Goal: Task Accomplishment & Management: Use online tool/utility

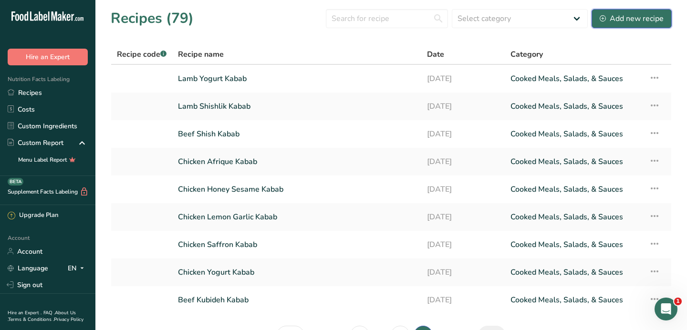
click at [640, 17] on div "Add new recipe" at bounding box center [632, 18] width 64 height 11
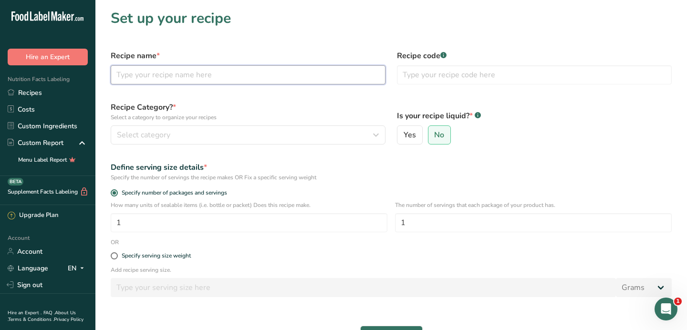
click at [135, 76] on input "text" at bounding box center [248, 74] width 275 height 19
paste input "seafood paella"
click at [120, 75] on input "seafood paella" at bounding box center [248, 74] width 275 height 19
type input "Seafood Paella"
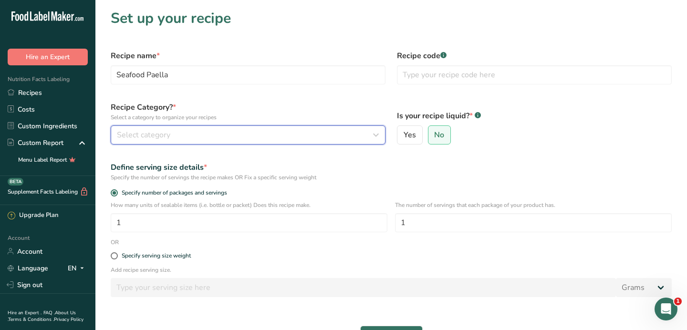
click at [203, 126] on button "Select category" at bounding box center [248, 134] width 275 height 19
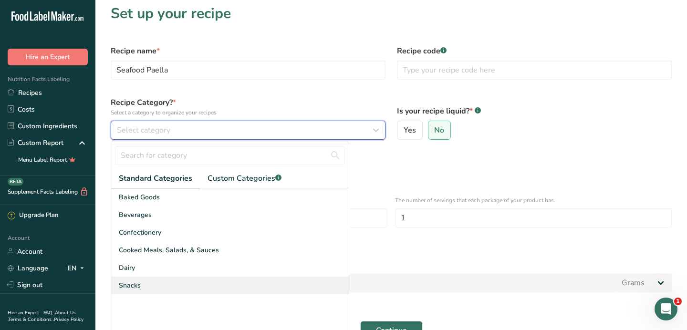
scroll to position [8, 0]
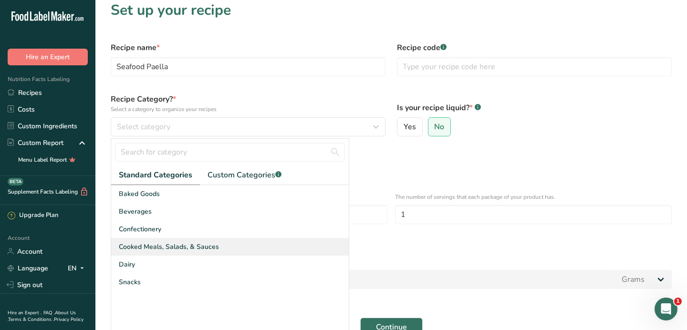
click at [172, 249] on span "Cooked Meals, Salads, & Sauces" at bounding box center [169, 247] width 100 height 10
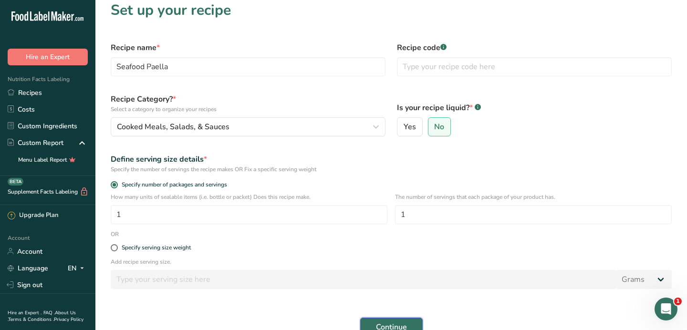
click at [405, 322] on span "Continue" at bounding box center [391, 327] width 31 height 11
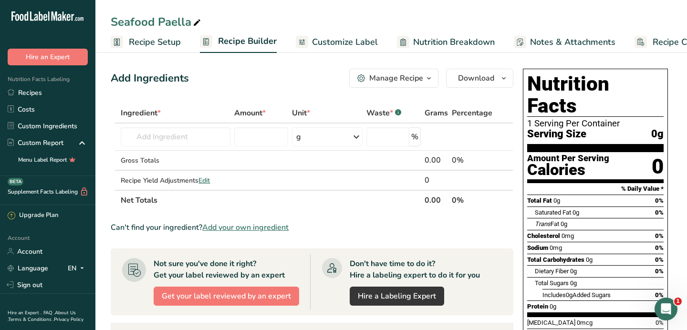
click at [368, 41] on span "Customize Label" at bounding box center [345, 42] width 66 height 13
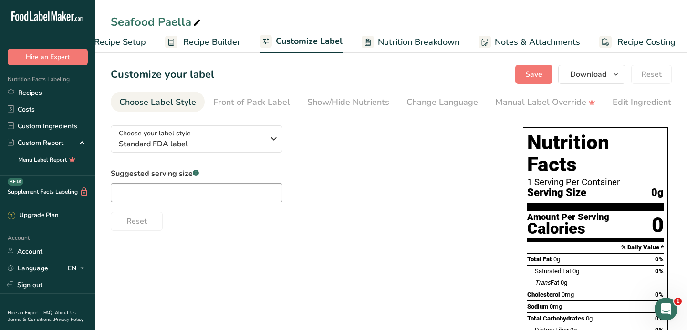
scroll to position [0, 39]
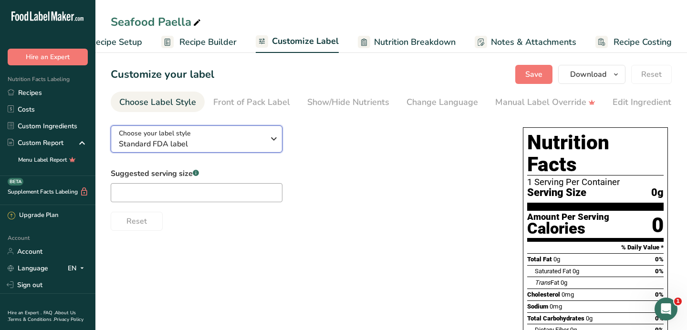
click at [271, 142] on icon "button" at bounding box center [273, 138] width 11 height 17
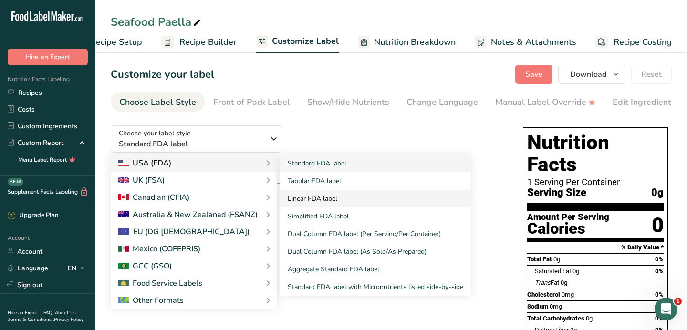
click at [312, 200] on link "Linear FDA label" at bounding box center [375, 199] width 191 height 18
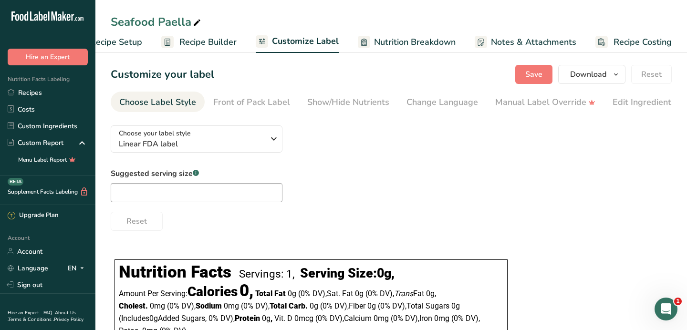
click at [196, 37] on span "Recipe Builder" at bounding box center [207, 42] width 57 height 13
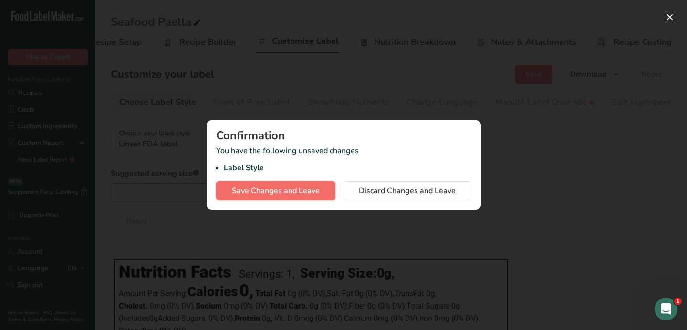
click at [300, 193] on span "Save Changes and Leave" at bounding box center [276, 190] width 88 height 11
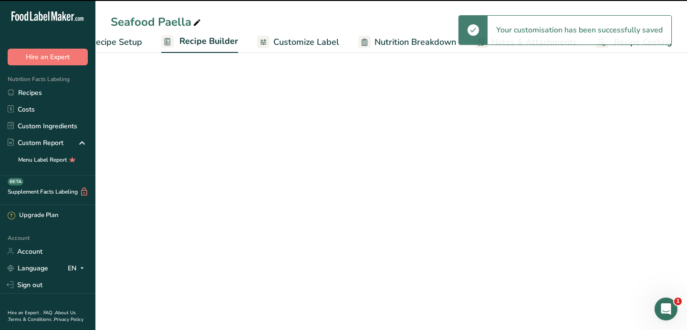
scroll to position [0, 39]
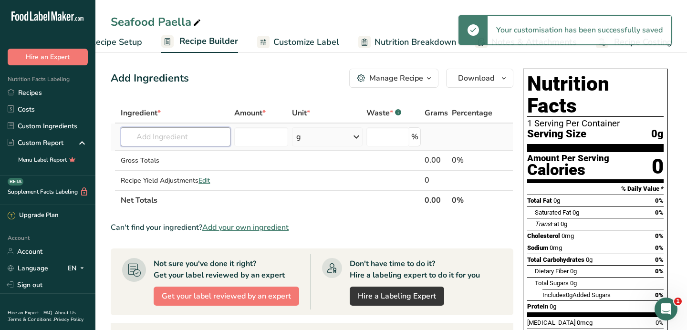
click at [214, 135] on input "text" at bounding box center [176, 136] width 110 height 19
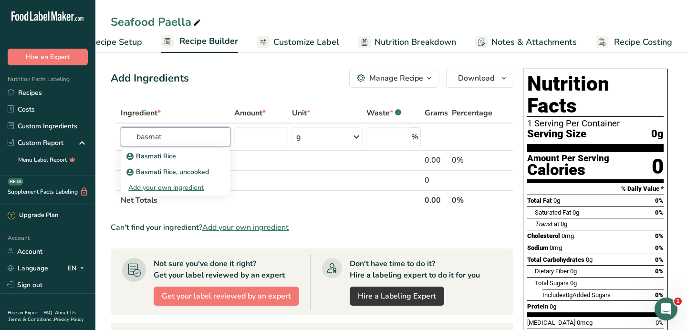
type input "basmat"
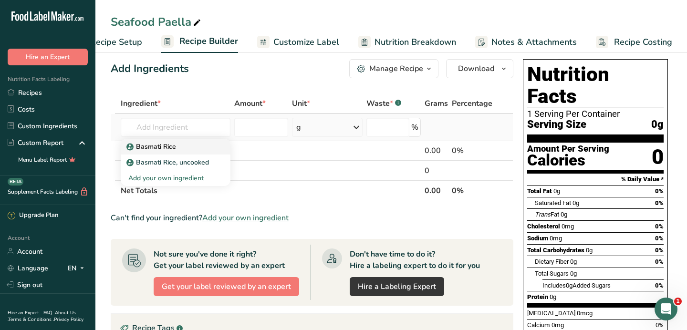
click at [173, 148] on p "Basmati Rice" at bounding box center [152, 147] width 48 height 10
type input "Basmati Rice"
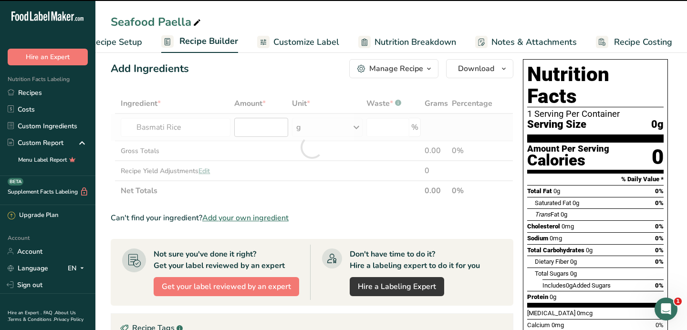
type input "0"
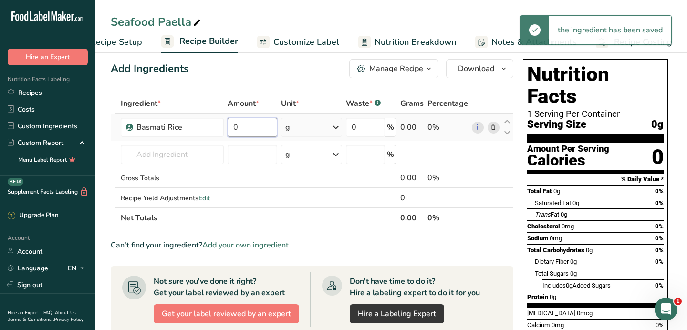
click at [260, 126] on input "0" at bounding box center [253, 127] width 50 height 19
type input "300"
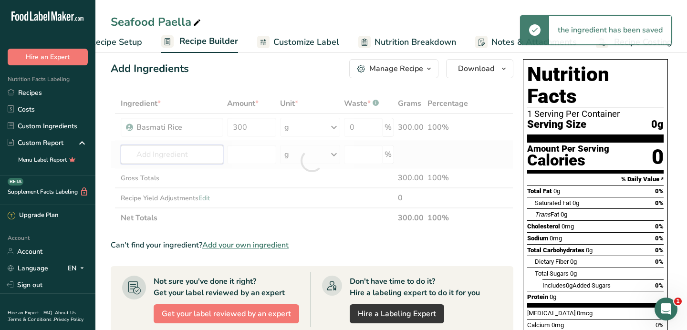
click at [186, 161] on div "Ingredient * Amount * Unit * Waste * .a-a{fill:#347362;}.b-a{fill:#fff;} Grams …" at bounding box center [312, 161] width 403 height 135
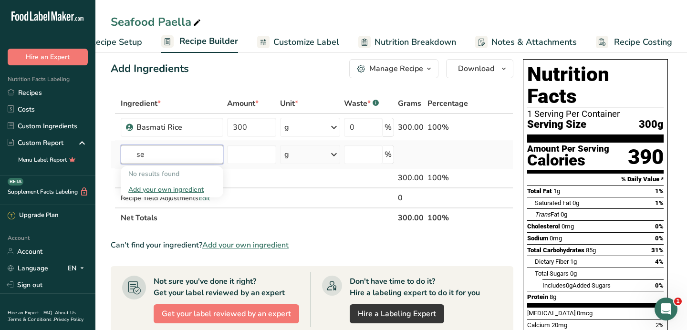
type input "s"
type input "m"
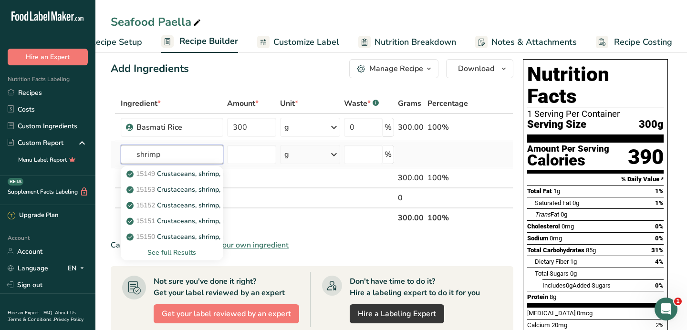
type input "shrimp"
click at [173, 253] on div "See full Results" at bounding box center [171, 253] width 87 height 10
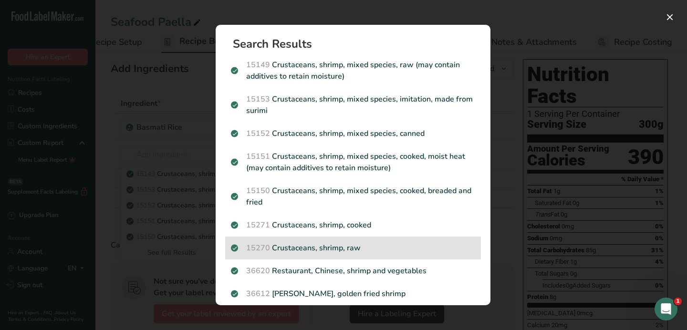
click at [342, 252] on p "15270 Crustaceans, shrimp, raw" at bounding box center [353, 247] width 244 height 11
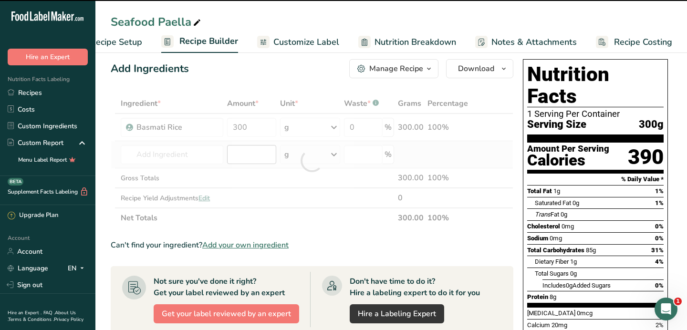
type input "0"
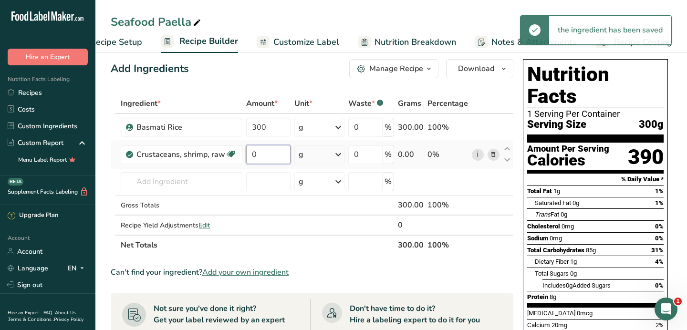
click at [258, 156] on input "0" at bounding box center [268, 154] width 44 height 19
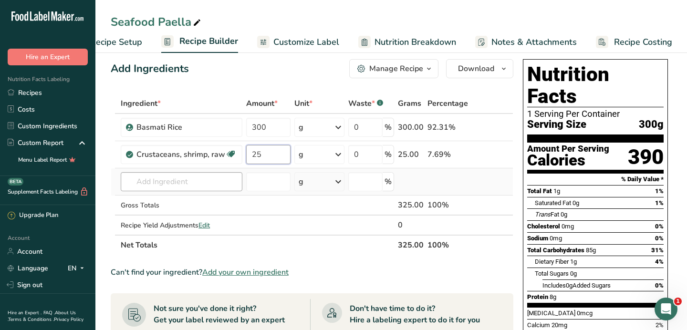
type input "25"
click at [199, 177] on div "Ingredient * Amount * Unit * Waste * .a-a{fill:#347362;}.b-a{fill:#fff;} Grams …" at bounding box center [312, 175] width 403 height 162
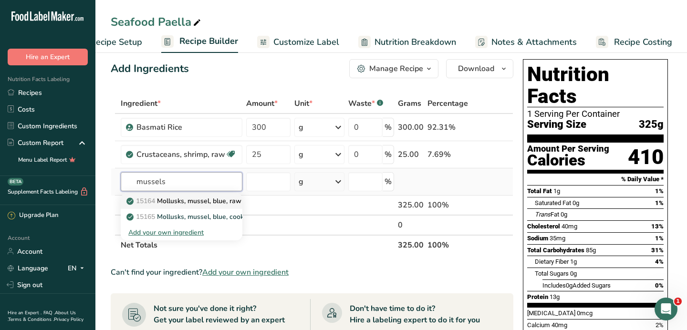
type input "mussels"
click at [216, 201] on p "15164 [PERSON_NAME], mussel, blue, raw" at bounding box center [184, 201] width 113 height 10
type input "Mollusks, mussel, blue, raw"
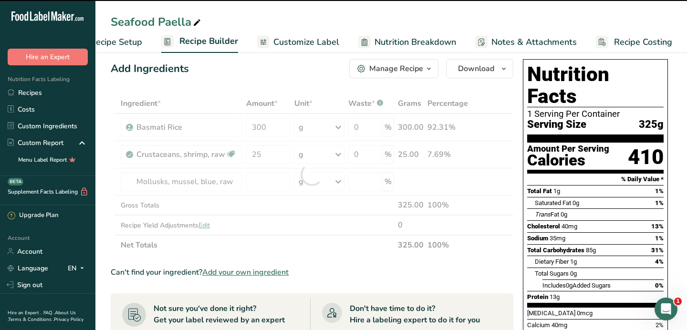
type input "0"
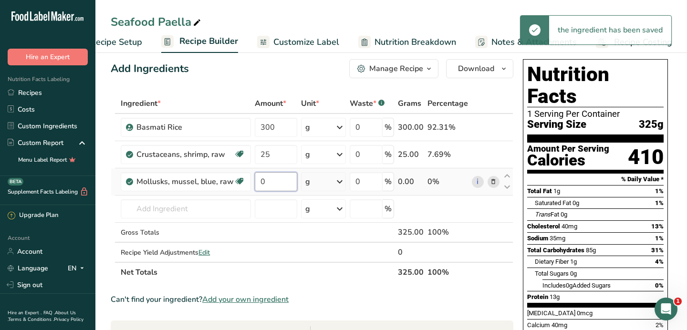
click at [263, 185] on input "0" at bounding box center [276, 181] width 42 height 19
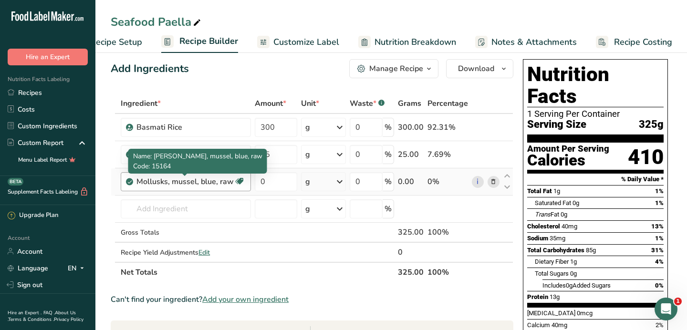
click at [213, 185] on div "Ingredient * Amount * Unit * Waste * .a-a{fill:#347362;}.b-a{fill:#fff;} Grams …" at bounding box center [312, 188] width 403 height 189
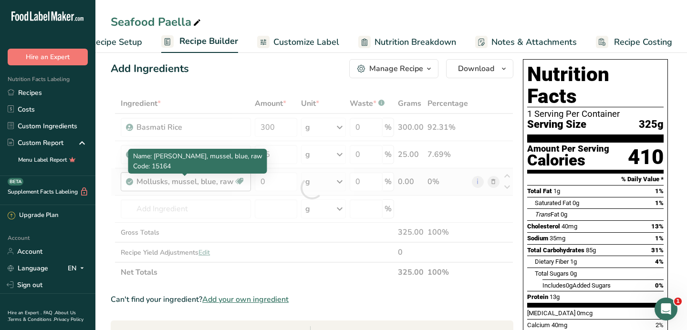
click at [213, 185] on div at bounding box center [312, 188] width 403 height 189
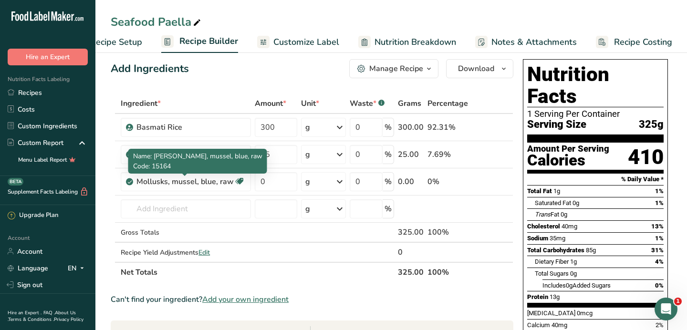
drag, startPoint x: 231, startPoint y: 182, endPoint x: 26, endPoint y: 184, distance: 205.6
click at [39, 184] on div ".a-20{fill:#fff;} Hire an Expert Nutrition Facts Labeling Recipes Costs Custom …" at bounding box center [343, 295] width 687 height 611
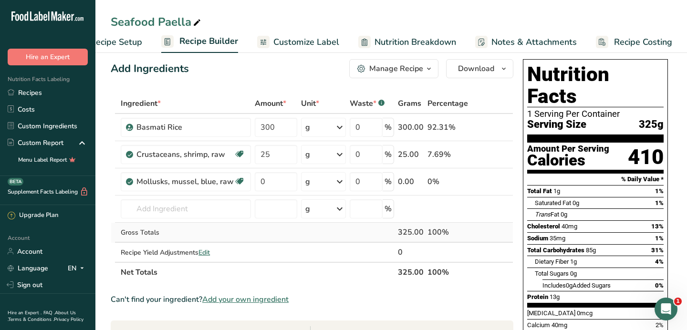
click at [231, 223] on td "Gross Totals" at bounding box center [186, 233] width 134 height 20
click at [226, 187] on div "Mollusks, mussel, blue, raw" at bounding box center [184, 181] width 97 height 11
click at [493, 183] on icon at bounding box center [493, 182] width 7 height 10
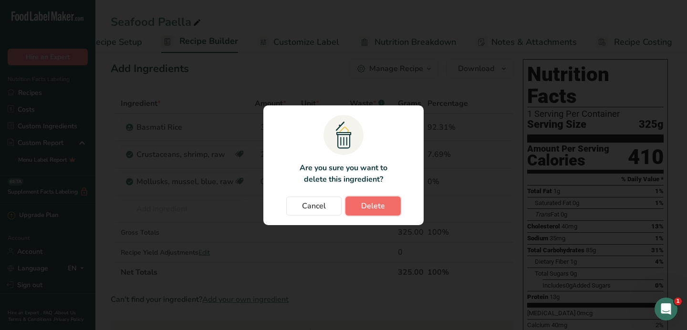
click at [358, 208] on button "Delete" at bounding box center [372, 206] width 55 height 19
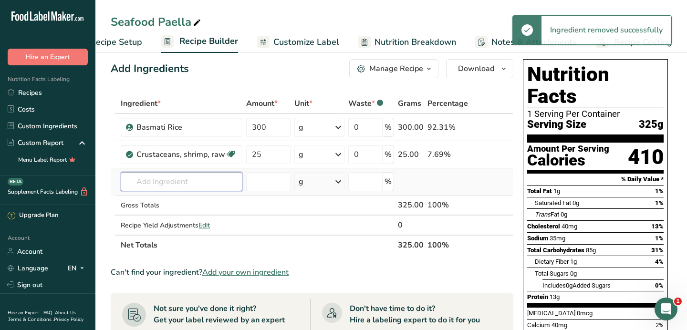
drag, startPoint x: 183, startPoint y: 185, endPoint x: 183, endPoint y: 178, distance: 6.7
click at [183, 185] on input "text" at bounding box center [182, 181] width 122 height 19
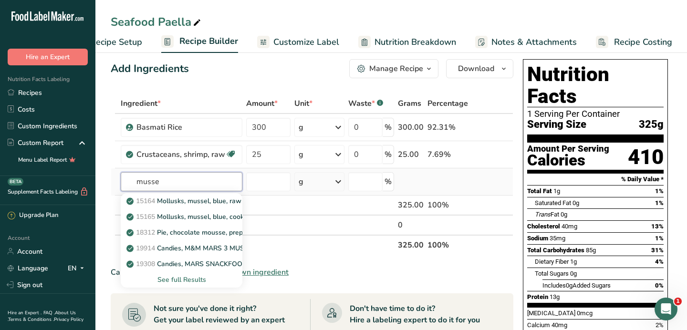
type input "musse"
click at [189, 281] on div "See full Results" at bounding box center [181, 280] width 106 height 10
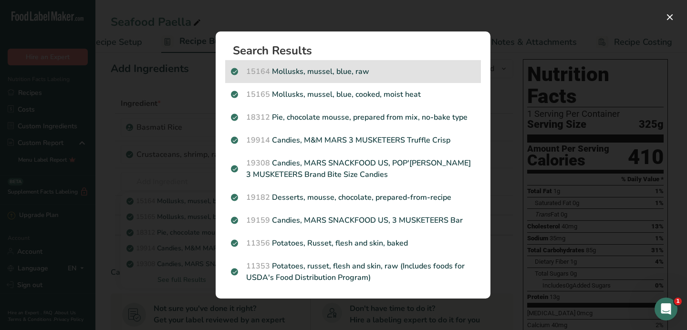
click at [401, 71] on p "15164 [PERSON_NAME], mussel, blue, raw" at bounding box center [353, 71] width 244 height 11
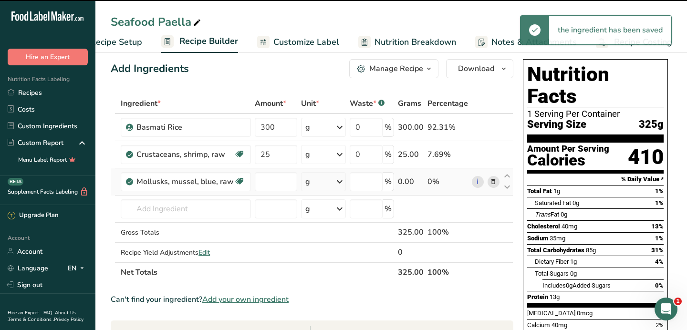
type input "0"
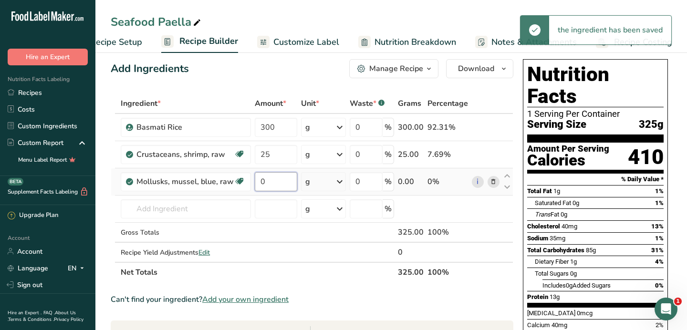
click at [270, 180] on input "0" at bounding box center [276, 181] width 42 height 19
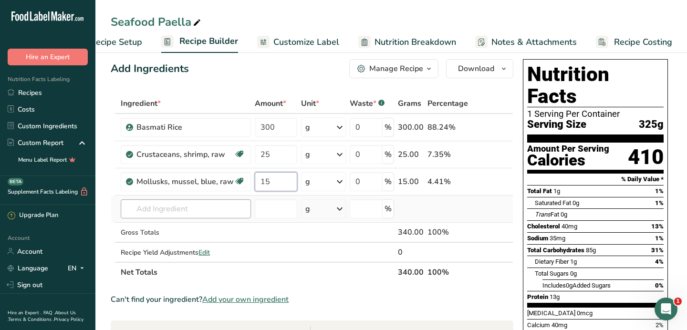
type input "15"
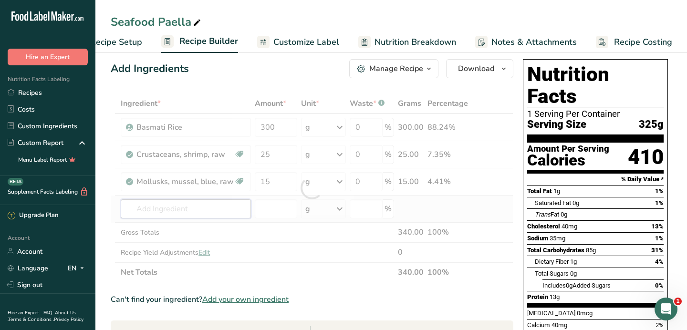
click at [206, 204] on div "Ingredient * Amount * Unit * Waste * .a-a{fill:#347362;}.b-a{fill:#fff;} Grams …" at bounding box center [312, 188] width 403 height 189
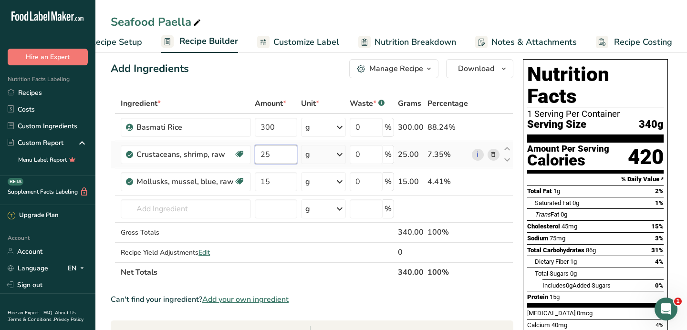
click at [275, 150] on input "25" at bounding box center [276, 154] width 42 height 19
type input "2"
type input "35"
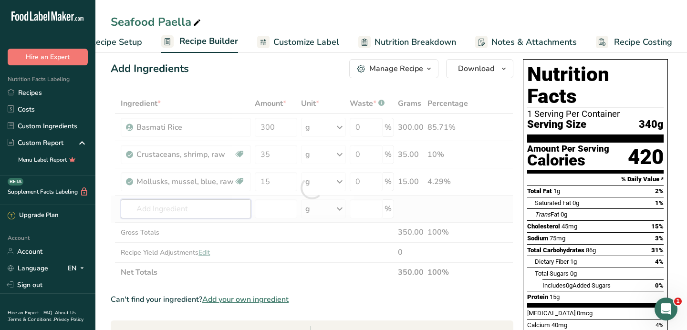
click at [209, 208] on div "Ingredient * Amount * Unit * Waste * .a-a{fill:#347362;}.b-a{fill:#fff;} Grams …" at bounding box center [312, 188] width 403 height 189
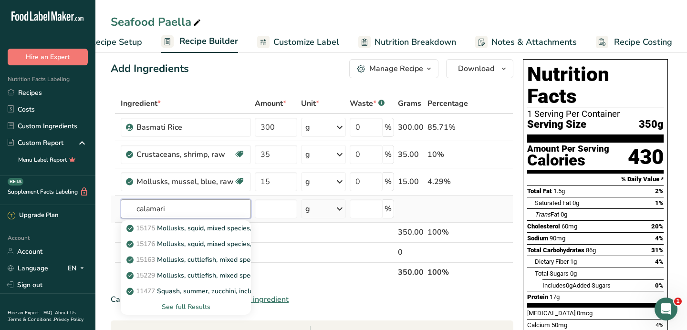
type input "calamari"
click at [198, 308] on div "See full Results" at bounding box center [185, 307] width 115 height 10
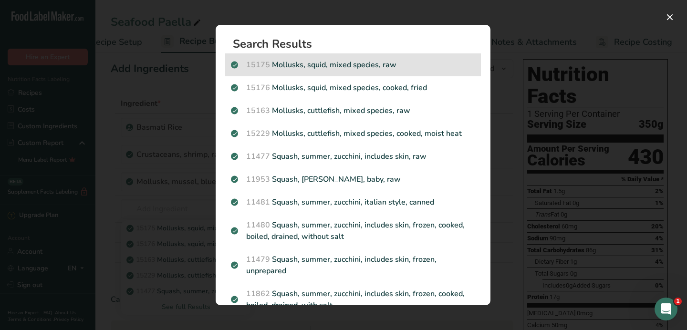
click at [411, 65] on p "15175 Mollusks, squid, mixed species, raw" at bounding box center [353, 64] width 244 height 11
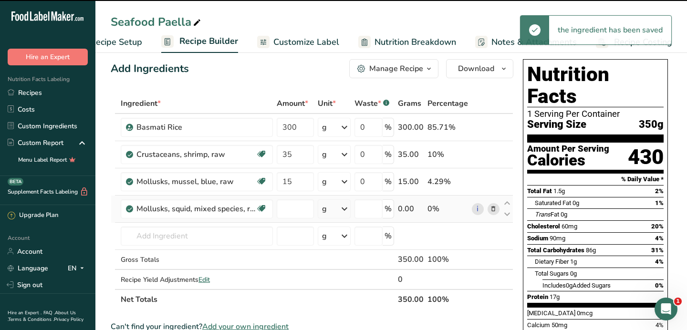
type input "0"
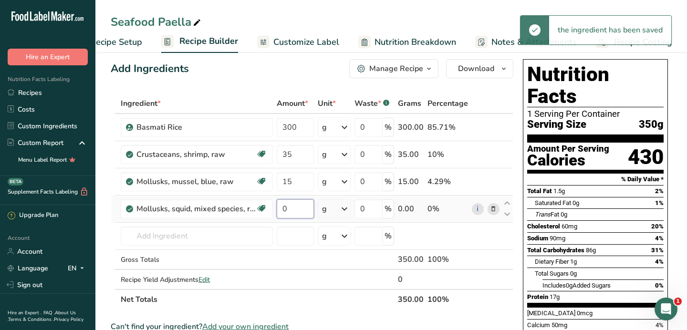
click at [287, 208] on input "0" at bounding box center [295, 208] width 37 height 19
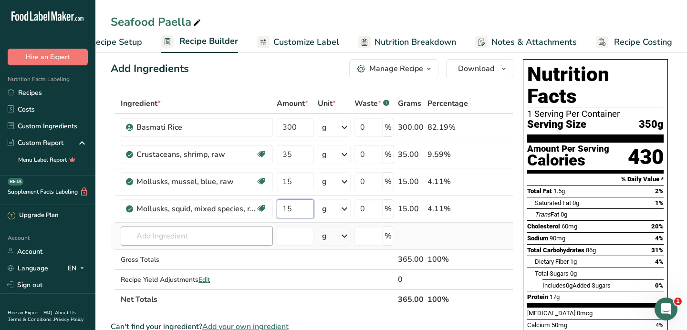
type input "15"
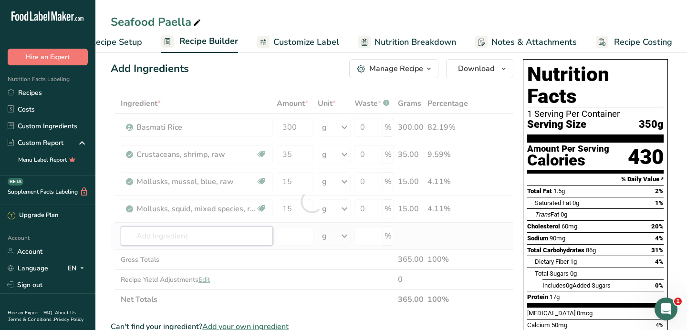
click at [219, 232] on div "Ingredient * Amount * Unit * Waste * .a-a{fill:#347362;}.b-a{fill:#fff;} Grams …" at bounding box center [312, 202] width 403 height 216
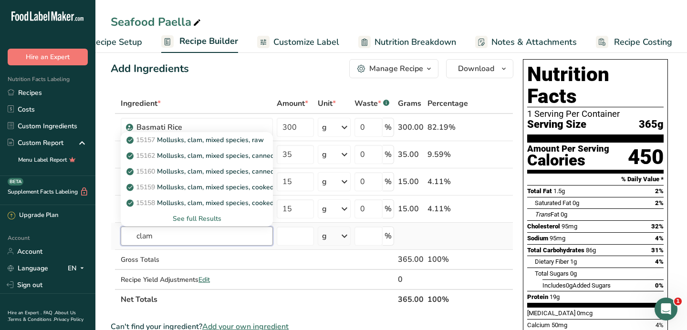
type input "clam"
click at [213, 216] on div "See full Results" at bounding box center [196, 219] width 137 height 10
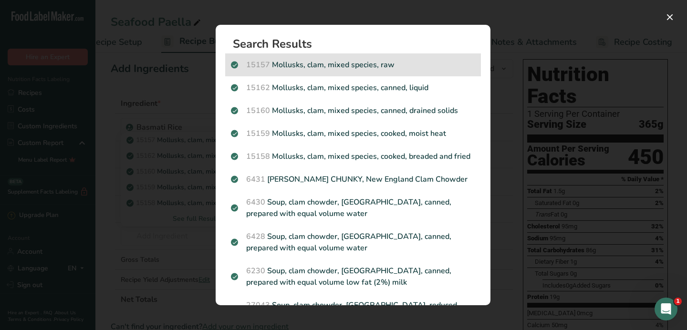
click at [408, 65] on p "15157 Mollusks, clam, mixed species, raw" at bounding box center [353, 64] width 244 height 11
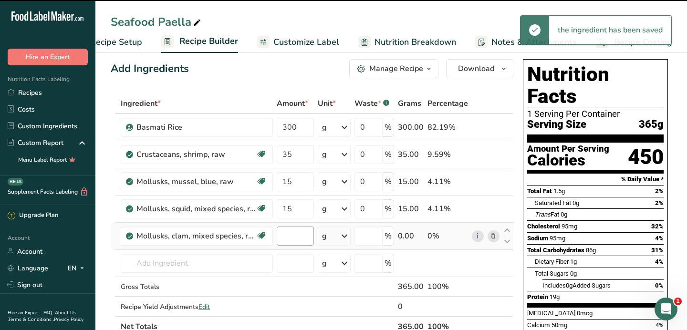
type input "0"
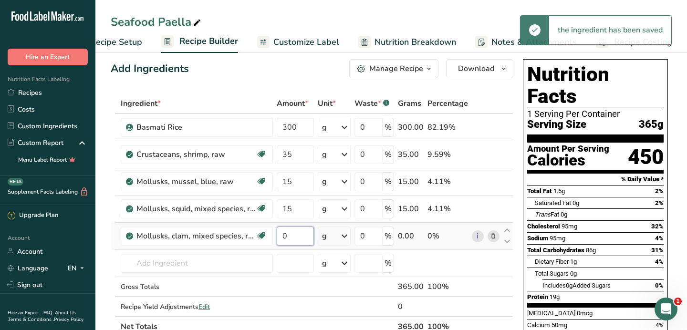
click at [291, 236] on input "0" at bounding box center [295, 236] width 37 height 19
type input "10"
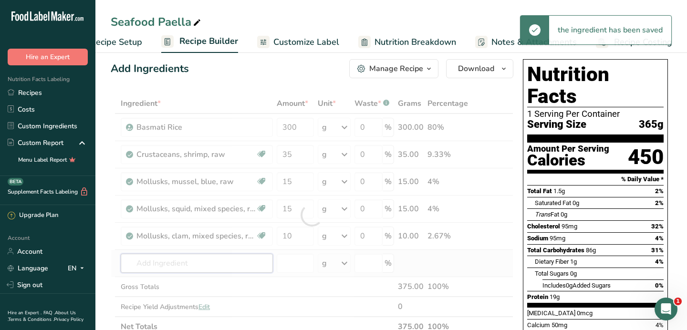
click at [217, 262] on div "Ingredient * Amount * Unit * Waste * .a-a{fill:#347362;}.b-a{fill:#fff;} Grams …" at bounding box center [312, 215] width 403 height 243
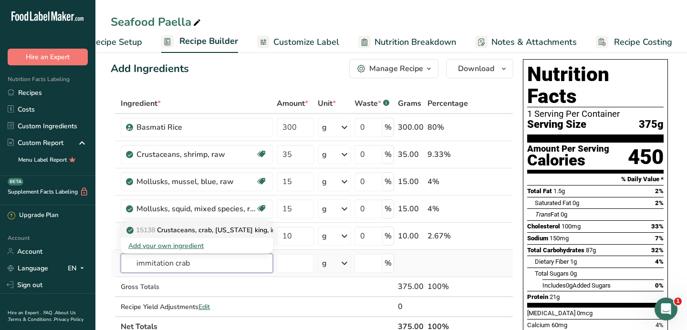
type input "immitation crab"
click at [237, 235] on p "15138 Crustaceans, crab, [US_STATE] king, imitation, made from surimi" at bounding box center [258, 230] width 261 height 10
type input "Crustaceans, crab, [US_STATE] king, imitation, made from [PERSON_NAME]"
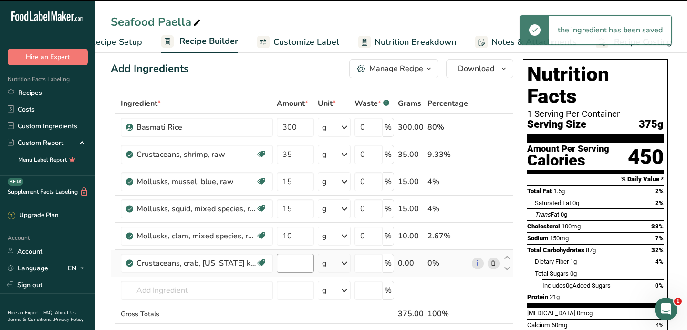
type input "0"
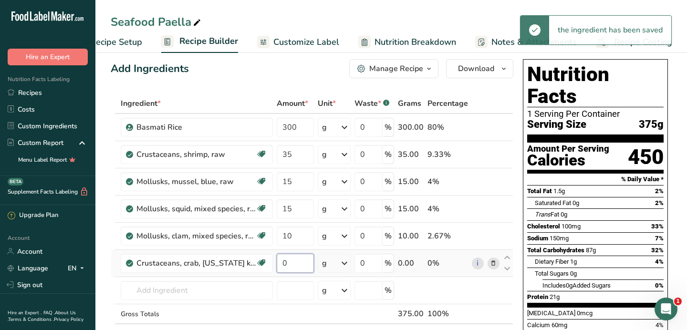
click at [297, 267] on input "0" at bounding box center [295, 263] width 37 height 19
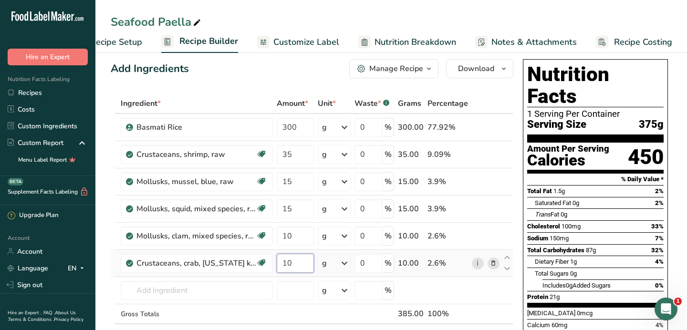
type input "1"
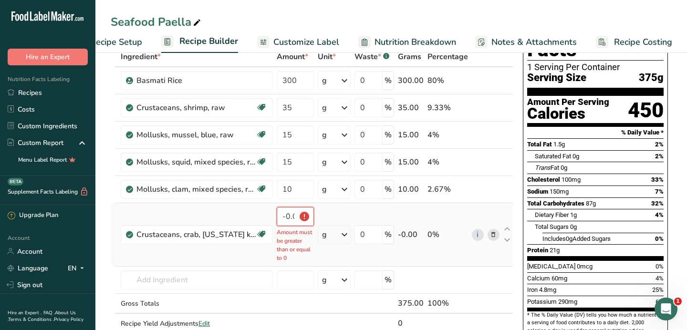
scroll to position [58, 0]
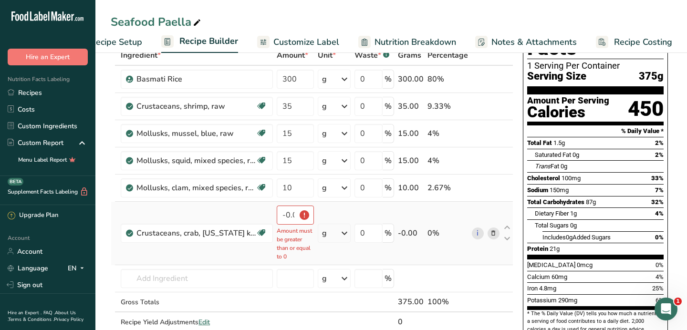
click at [298, 249] on p "Amount must be greater than or equal to 0" at bounding box center [295, 244] width 37 height 34
click at [289, 215] on input "-0.000001" at bounding box center [295, 215] width 37 height 19
type input "-1"
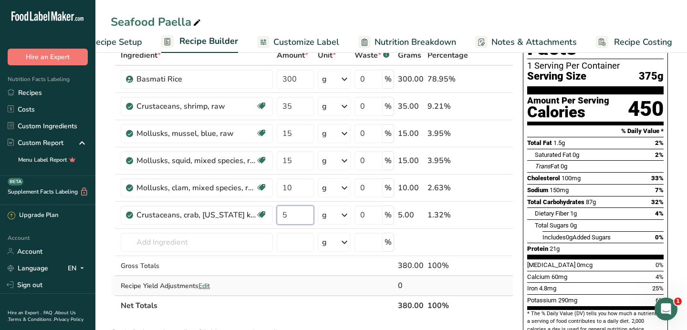
type input "5"
click at [344, 283] on div "Ingredient * Amount * Unit * Waste * .a-a{fill:#347362;}.b-a{fill:#fff;} Grams …" at bounding box center [312, 180] width 403 height 270
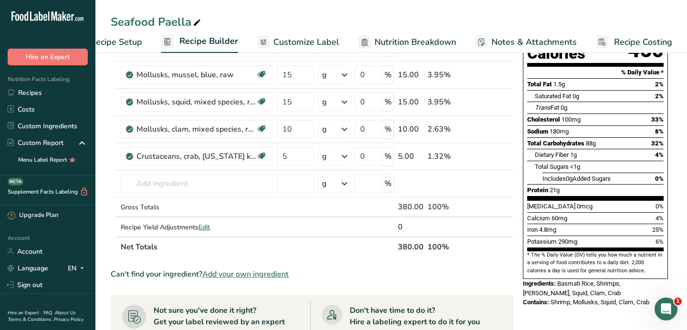
scroll to position [110, 0]
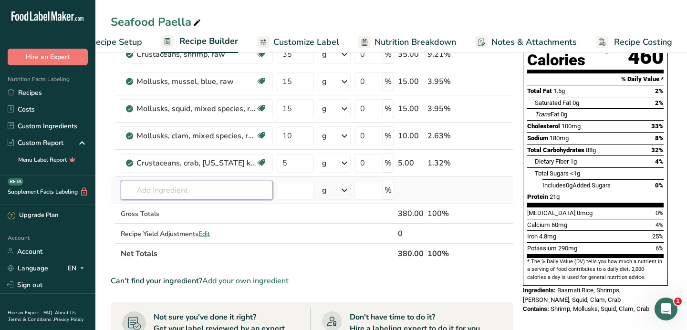
click at [198, 187] on input "text" at bounding box center [197, 190] width 152 height 19
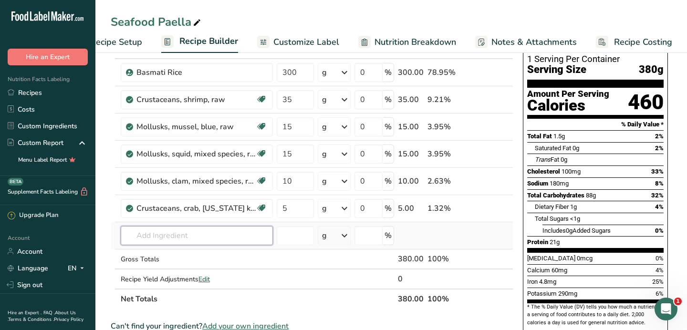
scroll to position [66, 0]
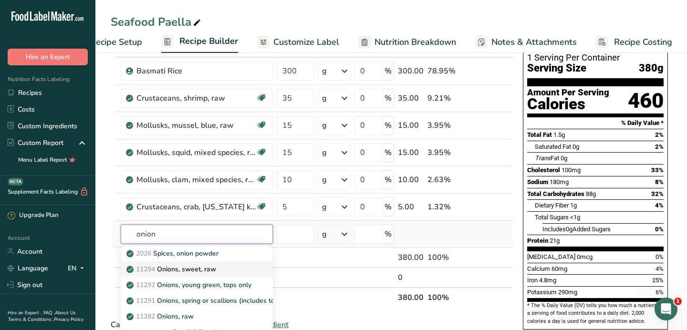
type input "onion"
click at [203, 269] on p "11294 Onions, sweet, raw" at bounding box center [172, 269] width 88 height 10
type input "Onions, sweet, raw"
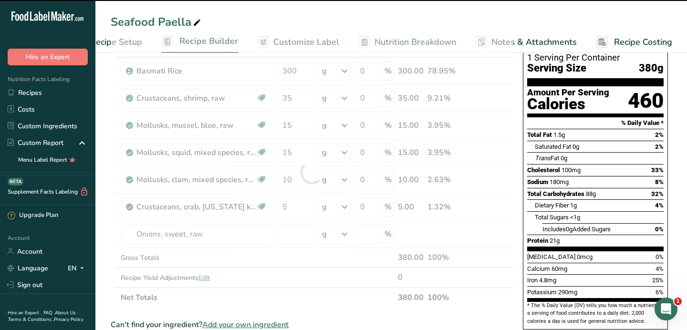
type input "0"
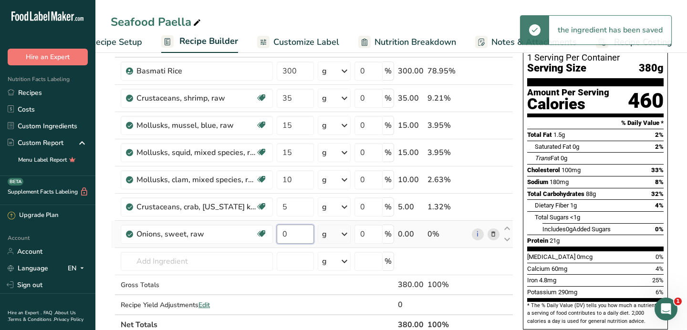
click at [277, 235] on input "0" at bounding box center [295, 234] width 37 height 19
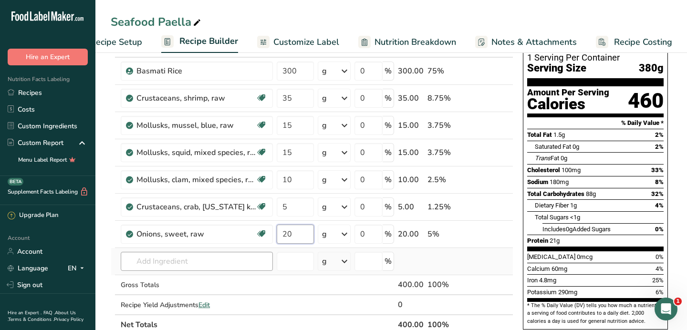
type input "20"
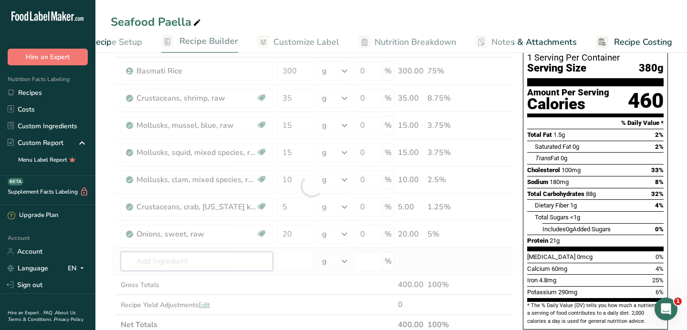
click at [194, 265] on div "Ingredient * Amount * Unit * Waste * .a-a{fill:#347362;}.b-a{fill:#fff;} Grams …" at bounding box center [312, 186] width 403 height 298
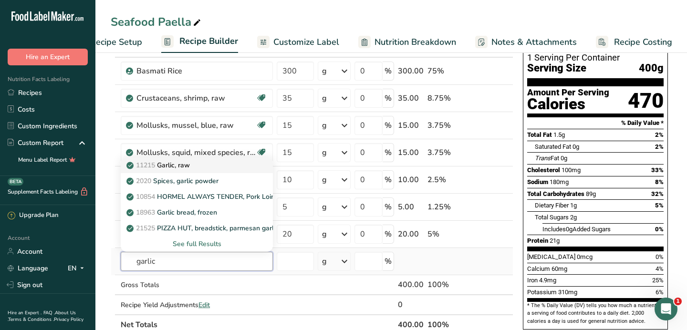
type input "garlic"
click at [228, 165] on div "11215 Garlic, raw" at bounding box center [189, 165] width 122 height 10
type input "Garlic, raw"
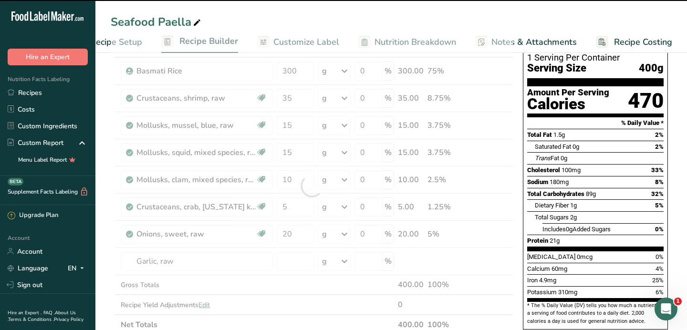
type input "0"
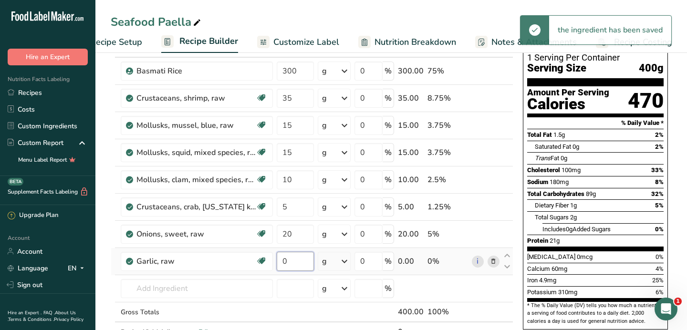
click at [293, 261] on input "0" at bounding box center [295, 261] width 37 height 19
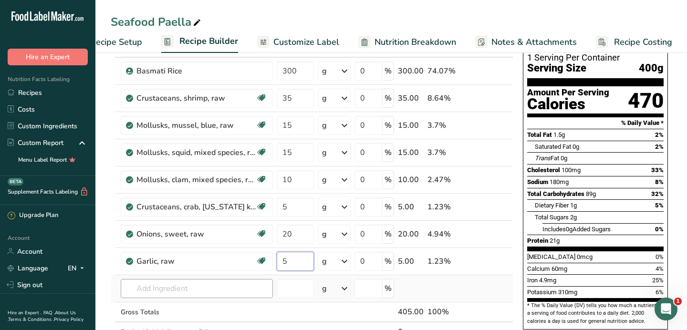
type input "5"
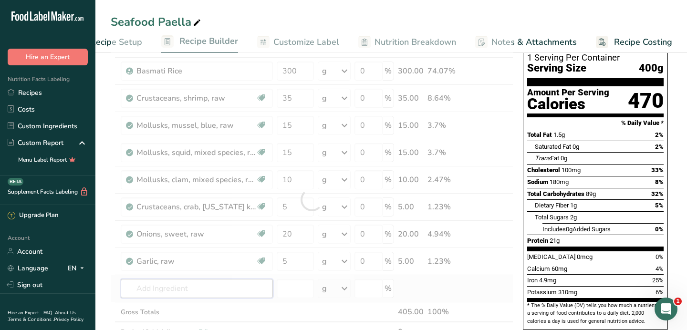
click at [238, 288] on div "Ingredient * Amount * Unit * Waste * .a-a{fill:#347362;}.b-a{fill:#fff;} Grams …" at bounding box center [312, 199] width 403 height 325
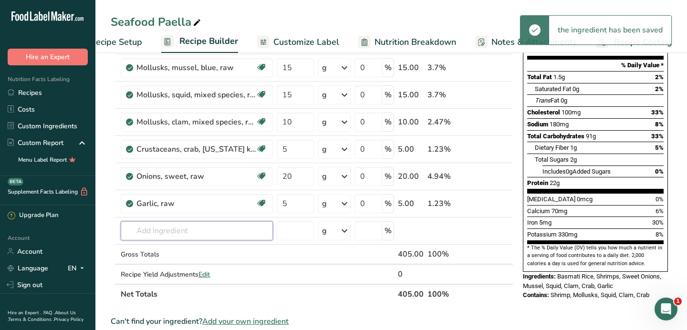
scroll to position [124, 0]
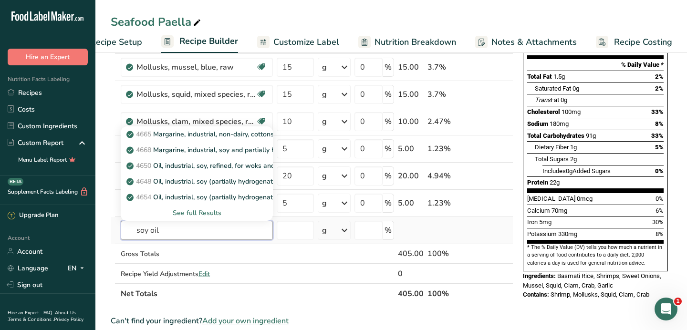
type input "soy oil"
click at [211, 209] on div "See full Results" at bounding box center [196, 213] width 137 height 10
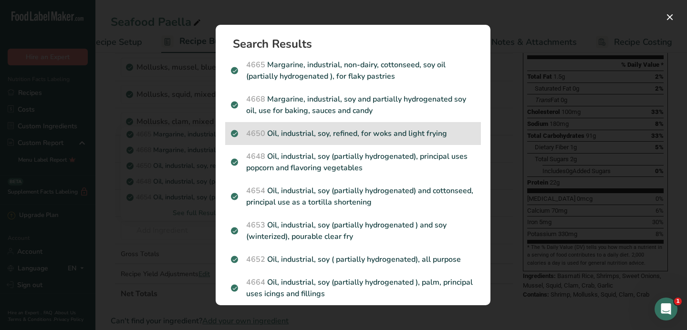
click at [378, 135] on p "4650 Oil, industrial, soy, refined, for woks and light frying" at bounding box center [353, 133] width 244 height 11
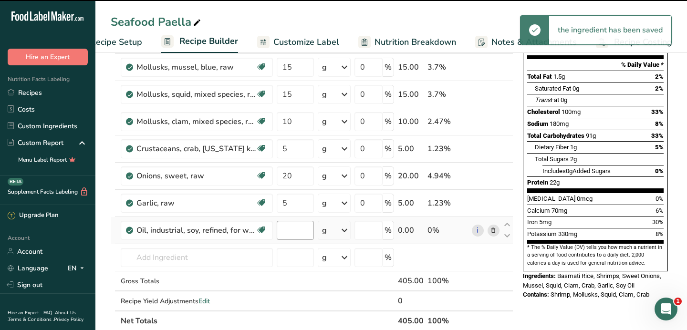
type input "0"
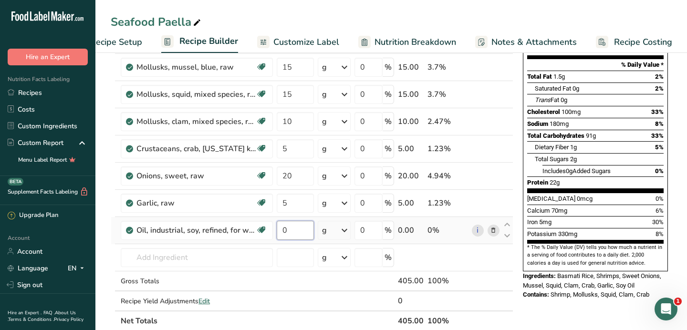
click at [287, 233] on input "0" at bounding box center [295, 230] width 37 height 19
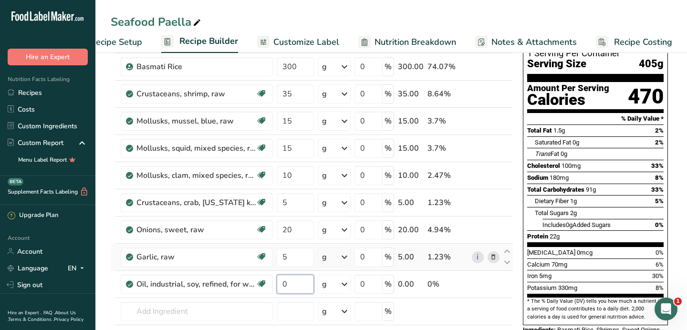
scroll to position [143, 0]
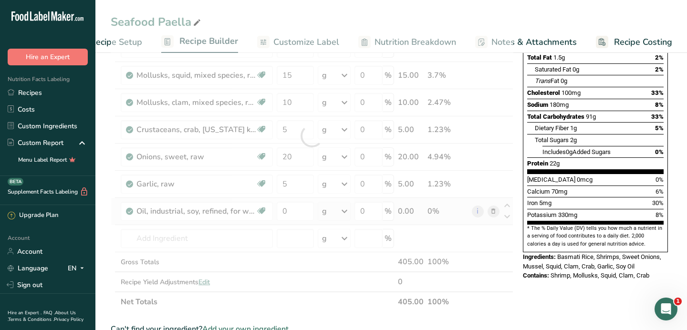
click at [495, 211] on div "Ingredient * Amount * Unit * Waste * .a-a{fill:#347362;}.b-a{fill:#fff;} Grams …" at bounding box center [312, 136] width 403 height 352
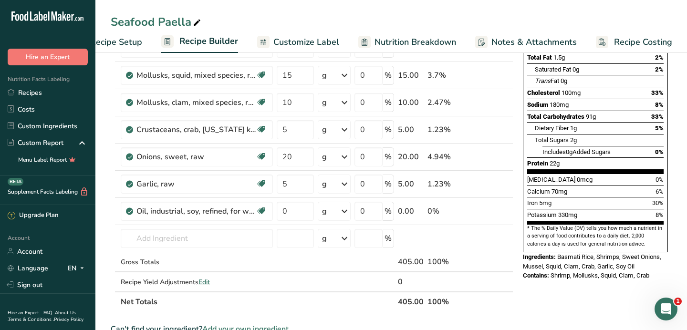
click at [492, 211] on icon at bounding box center [493, 212] width 7 height 10
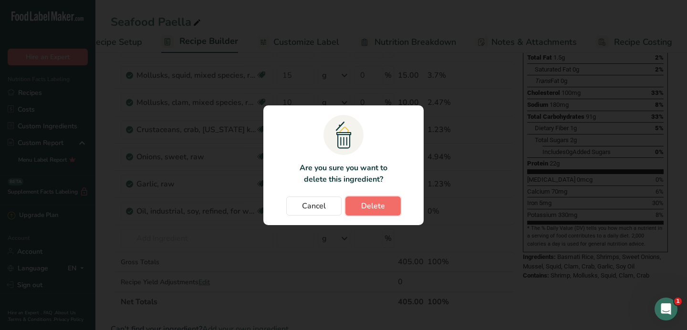
click at [383, 208] on span "Delete" at bounding box center [373, 205] width 24 height 11
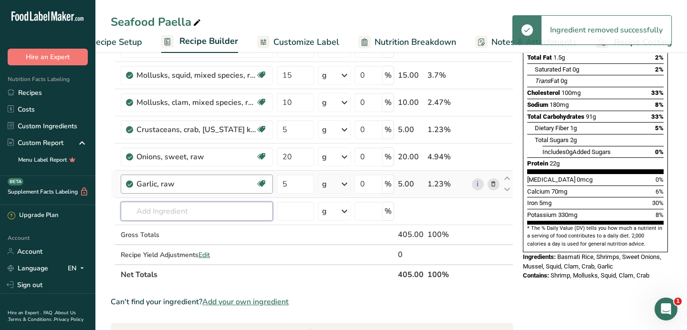
drag, startPoint x: 158, startPoint y: 209, endPoint x: 167, endPoint y: 186, distance: 25.5
click at [158, 209] on input "text" at bounding box center [197, 211] width 152 height 19
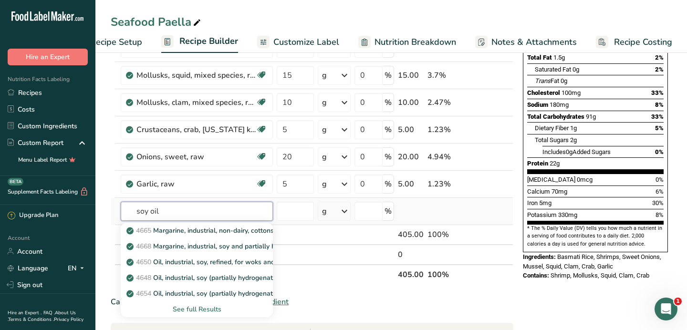
type input "soy oil"
click at [205, 309] on div "See full Results" at bounding box center [196, 309] width 137 height 10
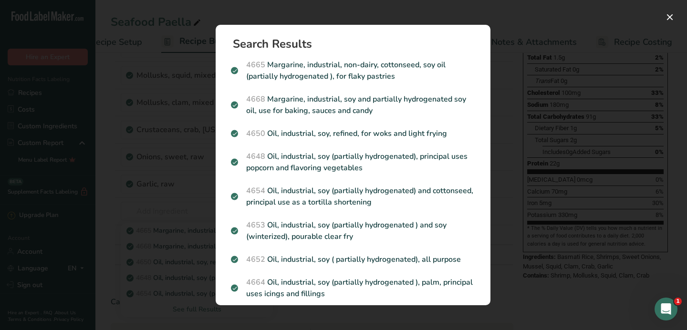
click at [191, 221] on div "Search results modal" at bounding box center [343, 165] width 687 height 330
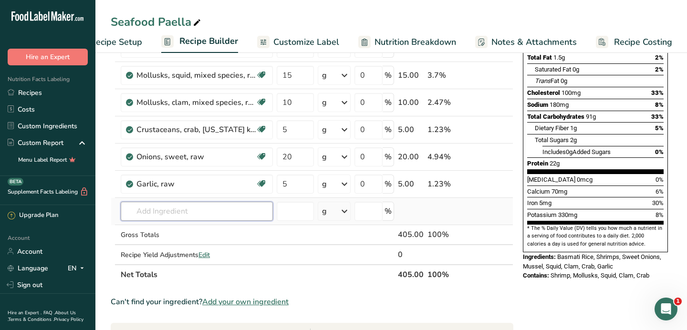
click at [188, 213] on input "text" at bounding box center [197, 211] width 152 height 19
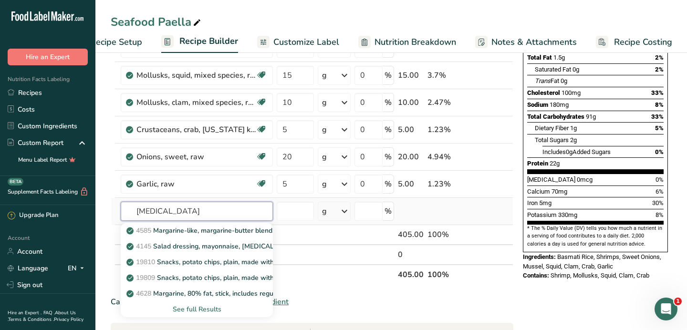
type input "[MEDICAL_DATA]"
click at [197, 307] on div "See full Results" at bounding box center [196, 309] width 137 height 10
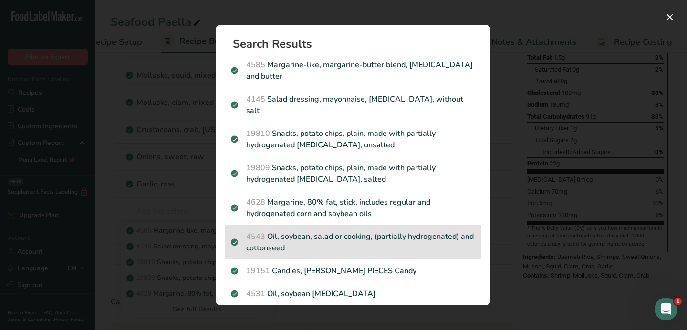
click at [375, 234] on p "4543 Oil, soybean, salad or cooking, (partially hydrogenated) and cottonseed" at bounding box center [353, 242] width 244 height 23
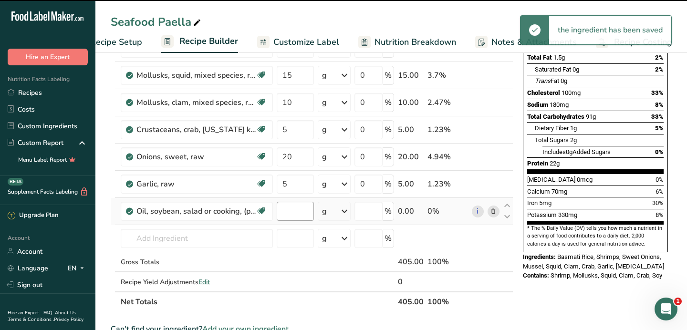
type input "0"
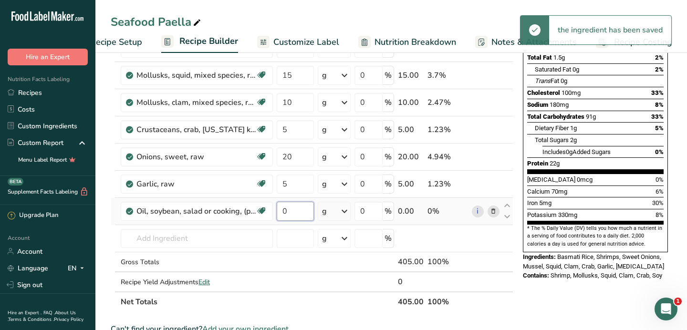
click at [290, 214] on input "0" at bounding box center [295, 211] width 37 height 19
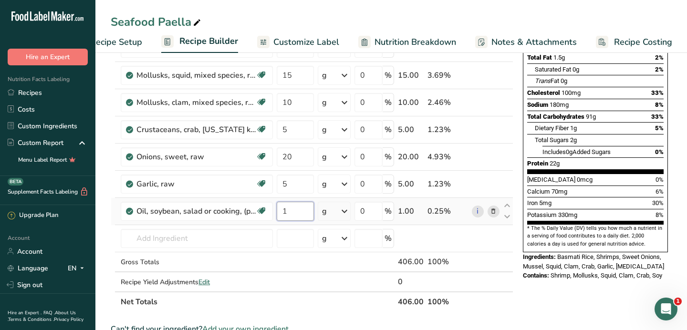
type input "1"
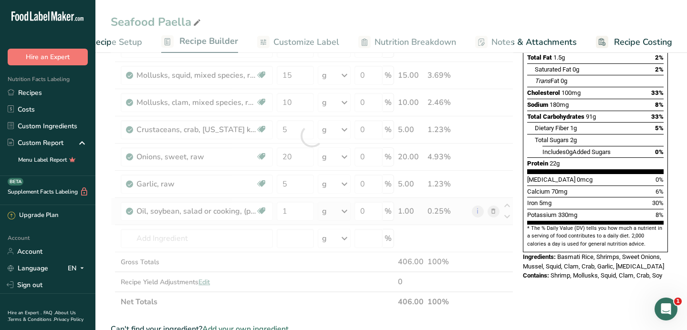
click at [334, 209] on div "Ingredient * Amount * Unit * Waste * .a-a{fill:#347362;}.b-a{fill:#fff;} Grams …" at bounding box center [312, 136] width 403 height 352
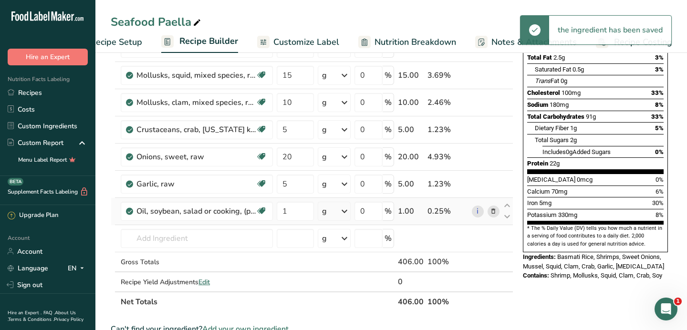
click at [344, 210] on icon at bounding box center [344, 211] width 11 height 17
click at [344, 243] on div "1 tablespoon" at bounding box center [363, 244] width 80 height 14
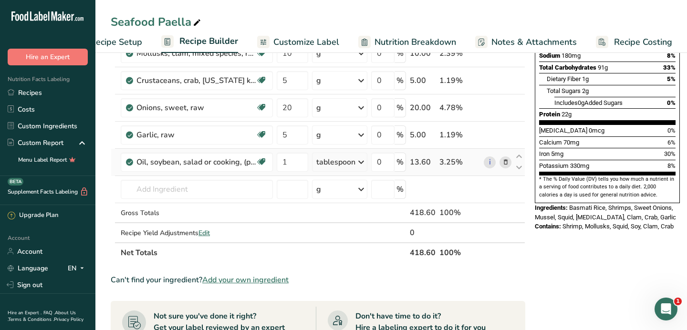
scroll to position [198, 0]
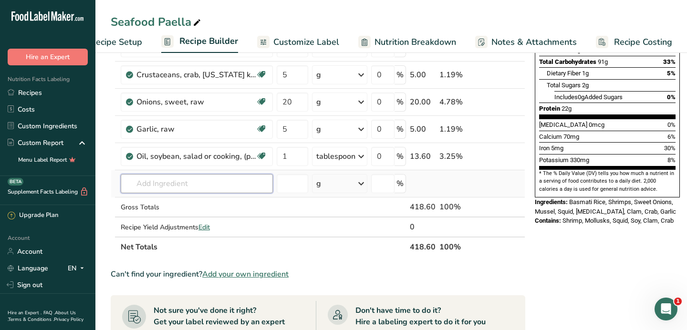
click at [198, 189] on input "text" at bounding box center [197, 183] width 152 height 19
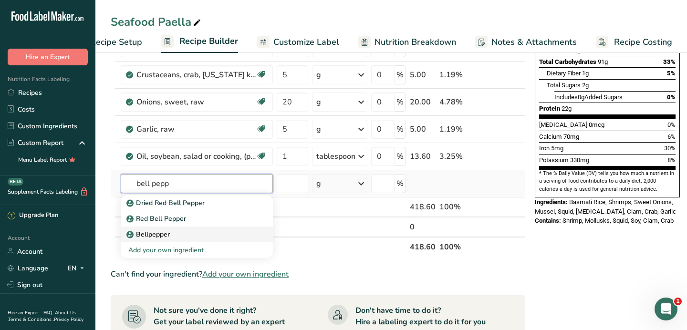
type input "bell pepp"
click at [167, 233] on p "Bellpepper" at bounding box center [149, 234] width 42 height 10
type input "Bellpepper"
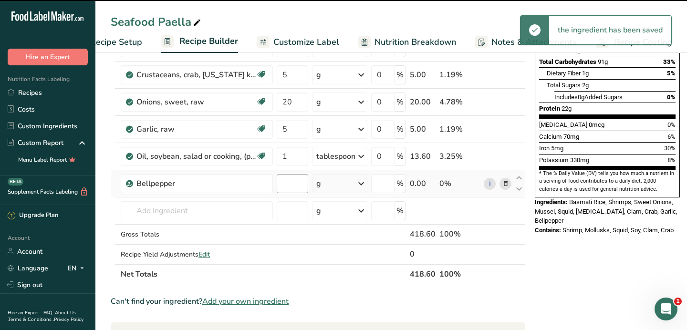
type input "0"
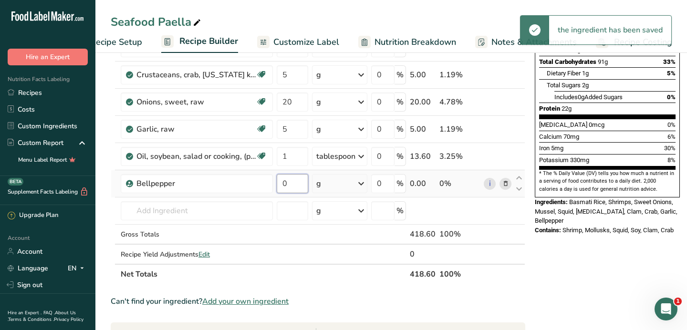
click at [289, 187] on input "0" at bounding box center [292, 183] width 31 height 19
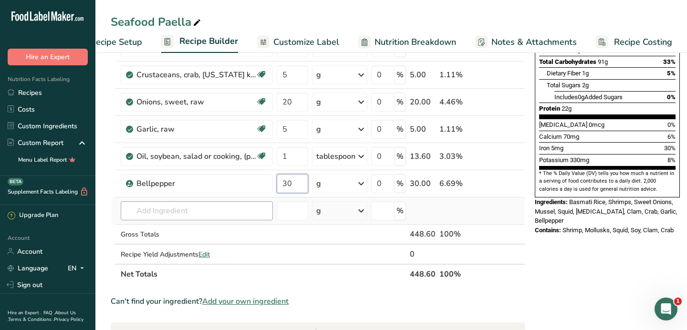
type input "30"
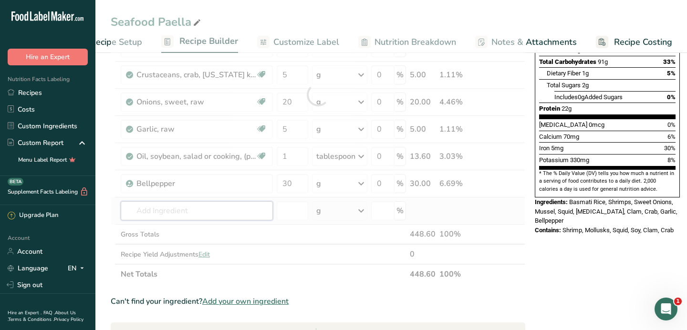
click at [218, 206] on div "Ingredient * Amount * Unit * Waste * .a-a{fill:#347362;}.b-a{fill:#fff;} Grams …" at bounding box center [318, 94] width 415 height 379
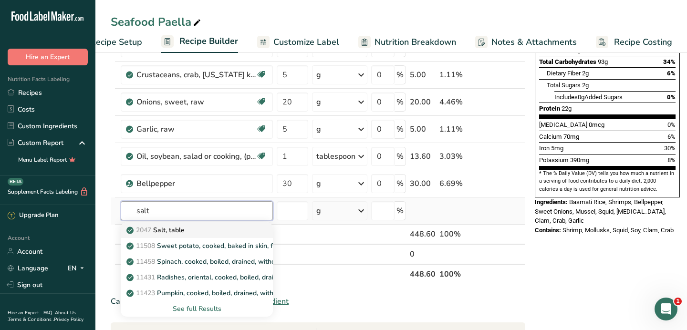
type input "salt"
click at [206, 229] on div "2047 Salt, table" at bounding box center [189, 230] width 122 height 10
type input "Salt, table"
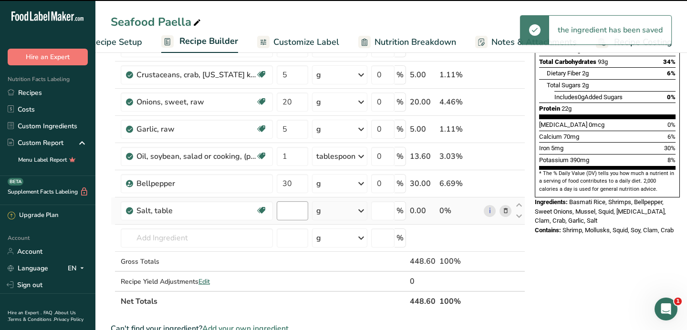
type input "0"
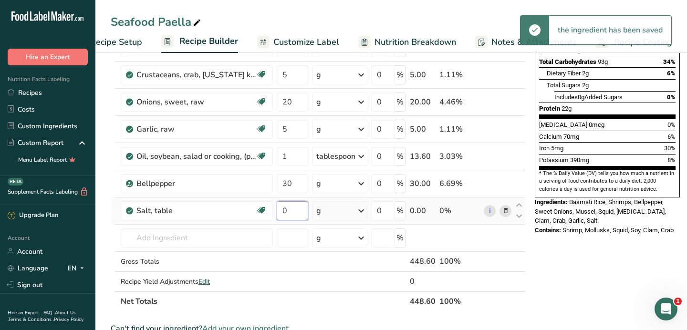
click at [290, 210] on input "0" at bounding box center [292, 210] width 31 height 19
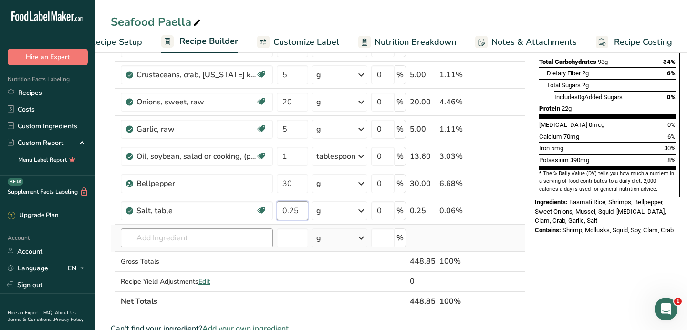
type input "0.25"
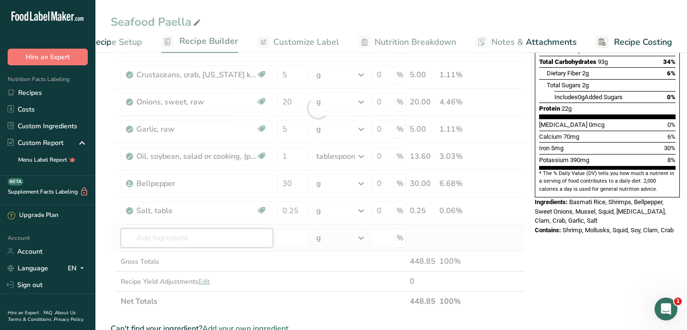
click at [217, 231] on div "Ingredient * Amount * Unit * Waste * .a-a{fill:#347362;}.b-a{fill:#fff;} Grams …" at bounding box center [318, 108] width 415 height 406
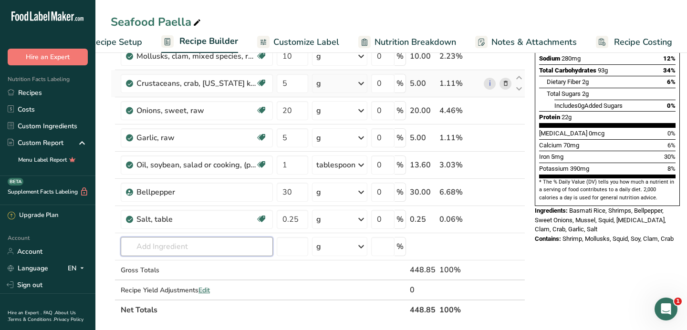
scroll to position [212, 0]
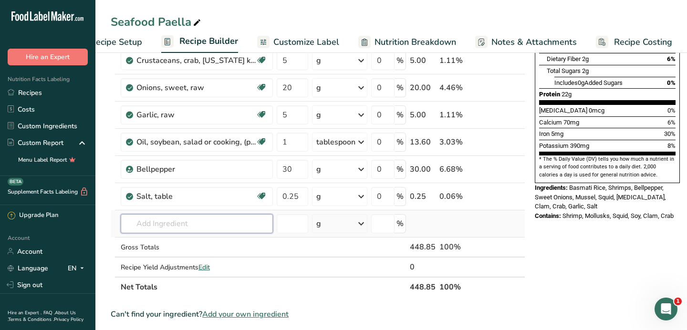
click at [188, 229] on input "text" at bounding box center [197, 223] width 152 height 19
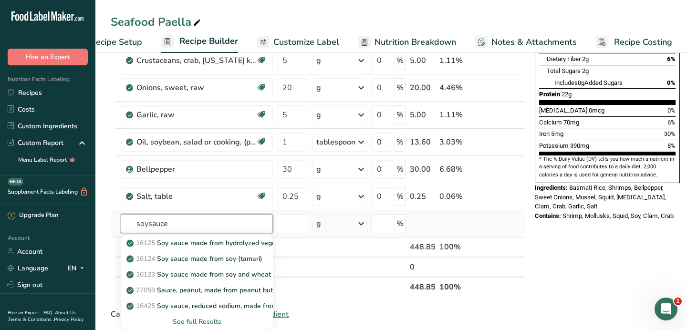
type input "soysauce"
click at [208, 322] on div "See full Results" at bounding box center [196, 322] width 137 height 10
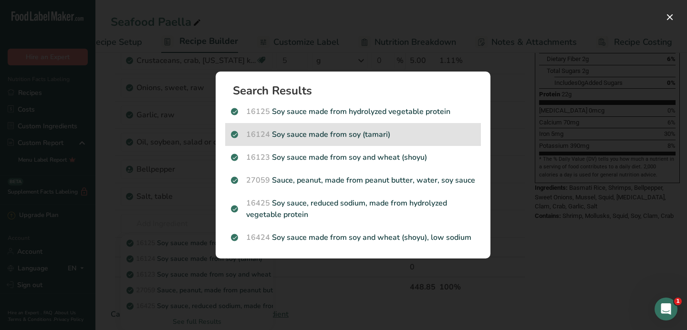
click at [386, 136] on p "16124 Soy sauce made from soy (tamari)" at bounding box center [353, 134] width 244 height 11
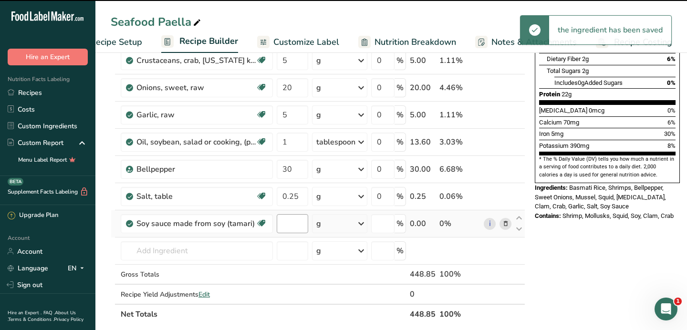
type input "0"
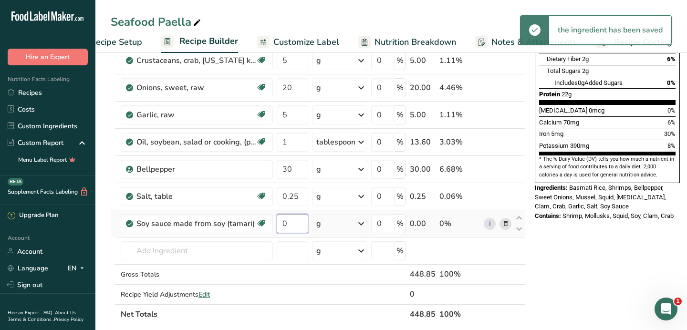
click at [291, 226] on input "0" at bounding box center [292, 223] width 31 height 19
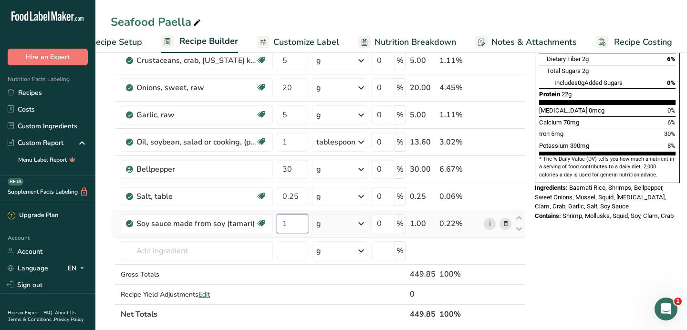
type input "1"
click at [338, 224] on div "Ingredient * Amount * Unit * Waste * .a-a{fill:#347362;}.b-a{fill:#fff;} Grams …" at bounding box center [318, 108] width 415 height 434
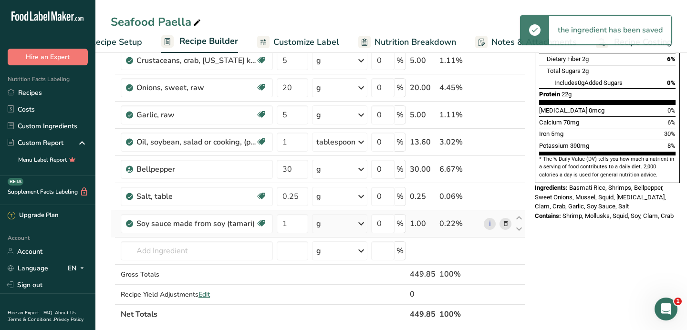
click at [348, 225] on div "g" at bounding box center [339, 223] width 55 height 19
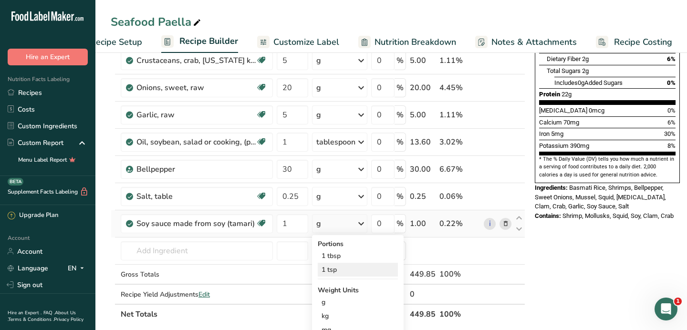
click at [340, 270] on div "1 tsp" at bounding box center [358, 270] width 80 height 14
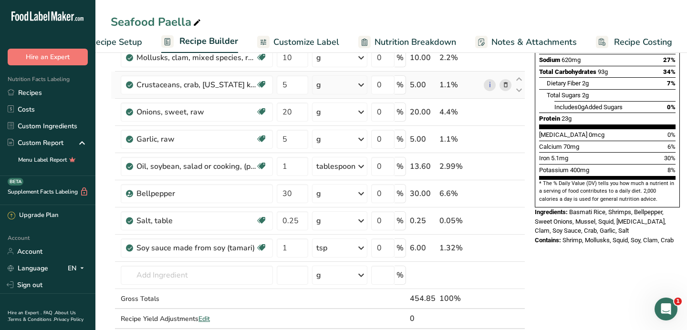
scroll to position [189, 0]
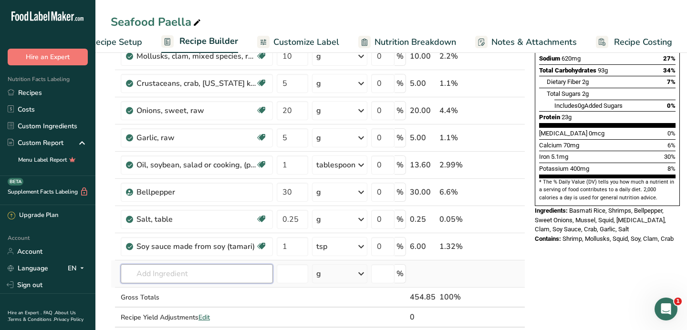
click at [189, 270] on input "text" at bounding box center [197, 273] width 152 height 19
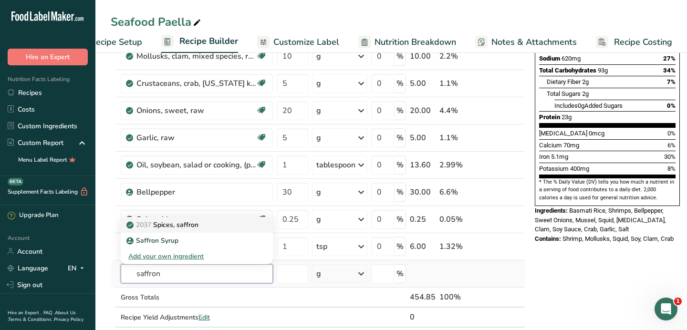
type input "saffron"
click at [217, 226] on div "2037 Spices, saffron" at bounding box center [189, 225] width 122 height 10
type input "Spices, saffron"
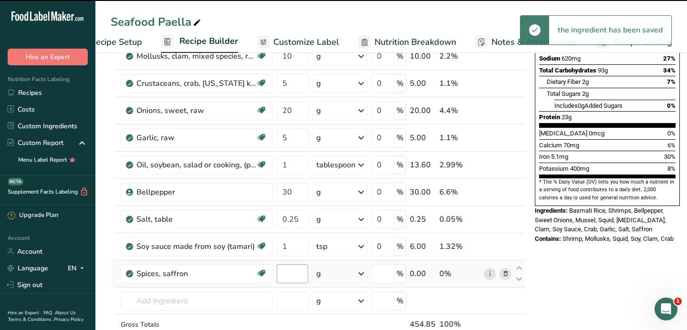
type input "0"
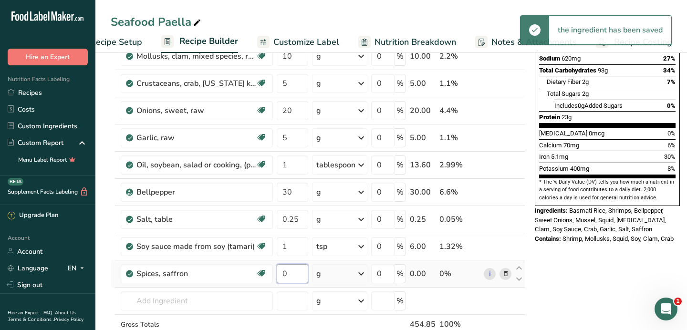
click at [298, 273] on input "0" at bounding box center [292, 273] width 31 height 19
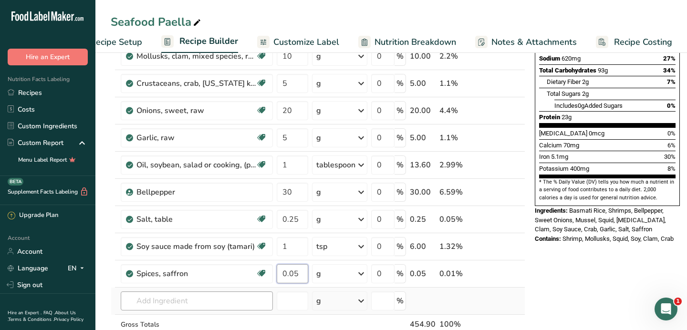
type input "0.05"
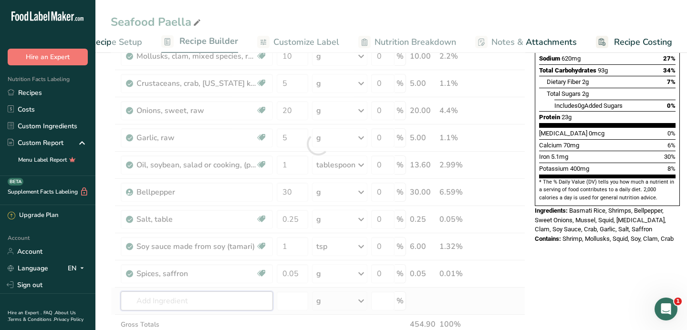
click at [237, 303] on div "Ingredient * Amount * Unit * Waste * .a-a{fill:#347362;}.b-a{fill:#fff;} Grams …" at bounding box center [318, 144] width 415 height 461
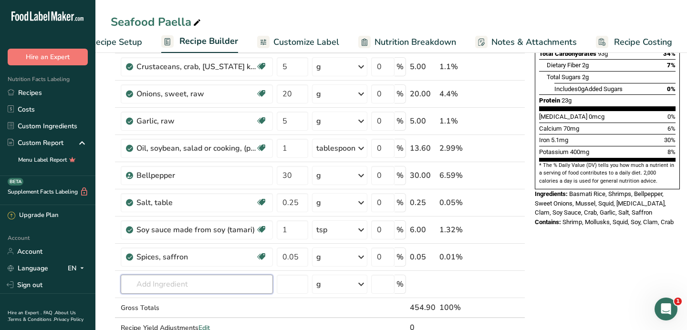
scroll to position [209, 0]
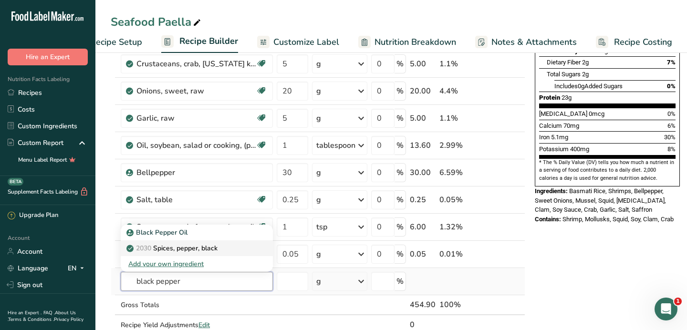
type input "black pepper"
click at [213, 252] on p "2030 Spices, pepper, black" at bounding box center [172, 248] width 89 height 10
type input "Spices, pepper, black"
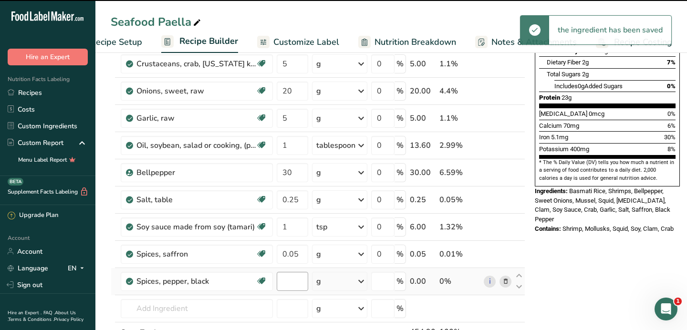
type input "0"
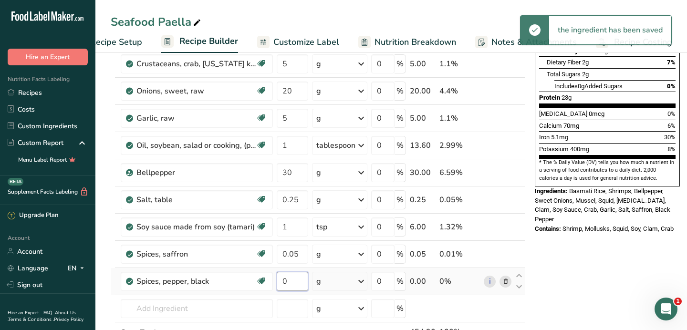
click at [290, 287] on input "0" at bounding box center [292, 281] width 31 height 19
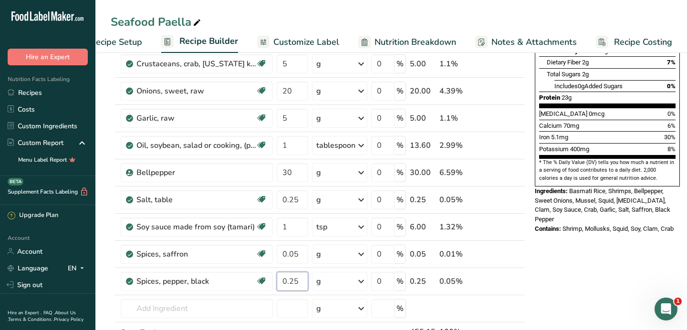
type input "0.25"
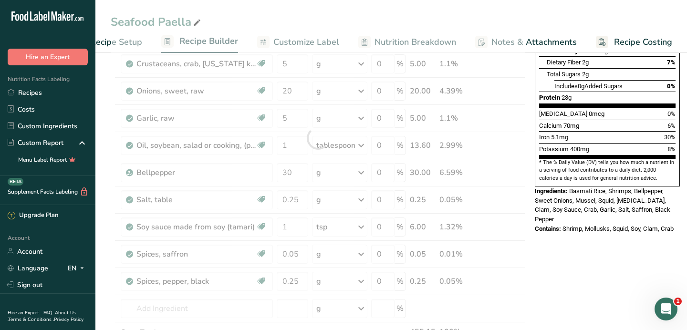
click at [555, 254] on div "Nutrition Facts 1 Serving Per Container Serving Size 455g Amount Per Serving Ca…" at bounding box center [607, 271] width 153 height 830
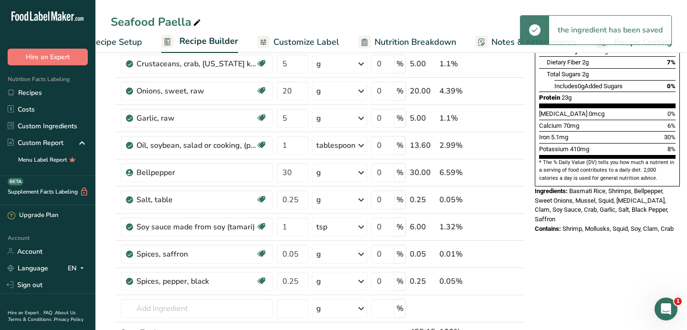
click at [322, 39] on span "Customize Label" at bounding box center [306, 42] width 66 height 13
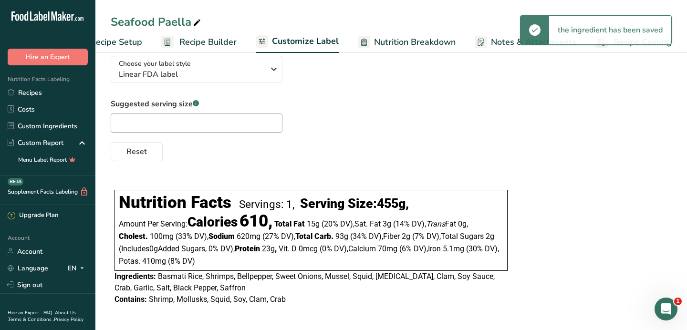
scroll to position [72, 0]
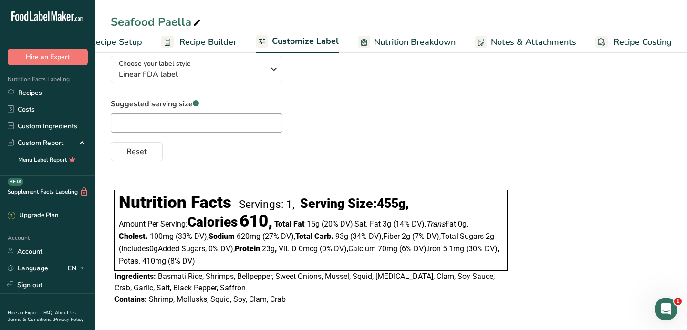
click at [231, 278] on span "Basmati Rice, Shrimps, Bellpepper, Sweet Onions, Mussel, Squid, [MEDICAL_DATA],…" at bounding box center [304, 282] width 380 height 21
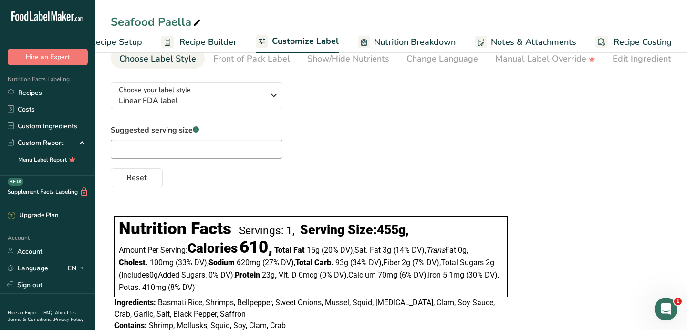
scroll to position [0, 0]
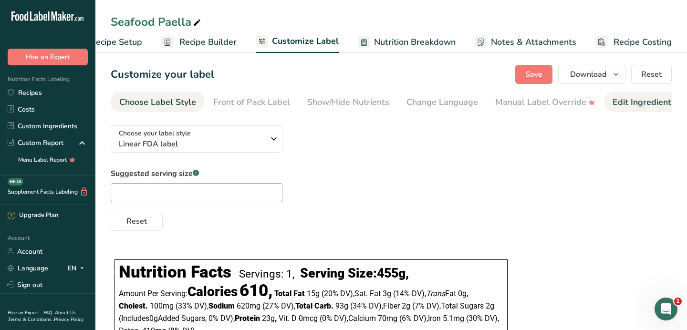
click at [633, 104] on div "Edit Ingredients/Allergens List" at bounding box center [673, 102] width 121 height 13
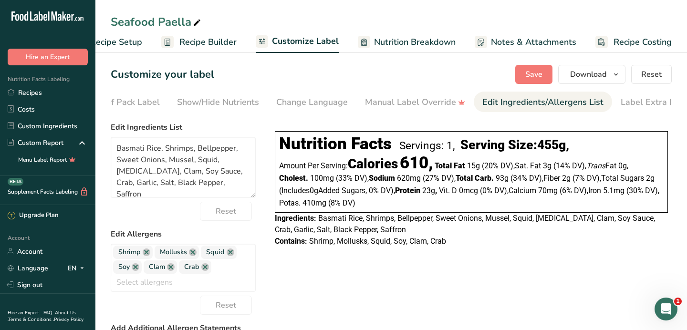
scroll to position [0, 144]
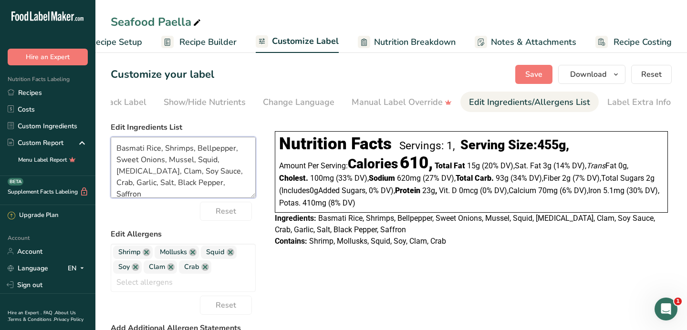
click at [141, 162] on textarea "Basmati Rice, Shrimps, Bellpepper, Sweet Onions, Mussel, Squid, [MEDICAL_DATA],…" at bounding box center [183, 167] width 145 height 61
click at [228, 162] on textarea "Basmati Rice, Shrimps, Bellpepper, Onions, Mussel, Squid, [MEDICAL_DATA], Clam,…" at bounding box center [183, 167] width 145 height 61
type textarea "Basmati Rice, Shrimps, Bellpepper, Onions, Mussel, Squid, Clam, Oil, Soy Sauce,…"
click at [269, 275] on div "Choose your label style Linear FDA label USA (FDA) Standard FDA label Tabular F…" at bounding box center [391, 305] width 561 height 375
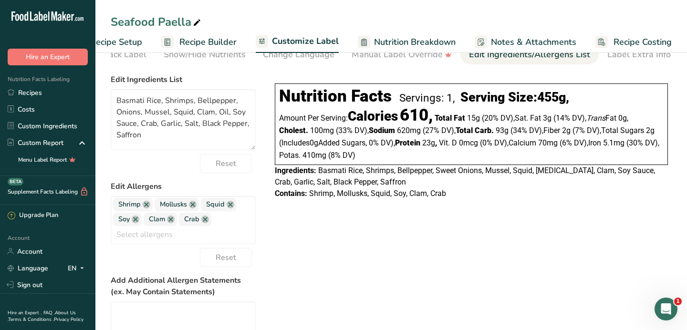
scroll to position [49, 0]
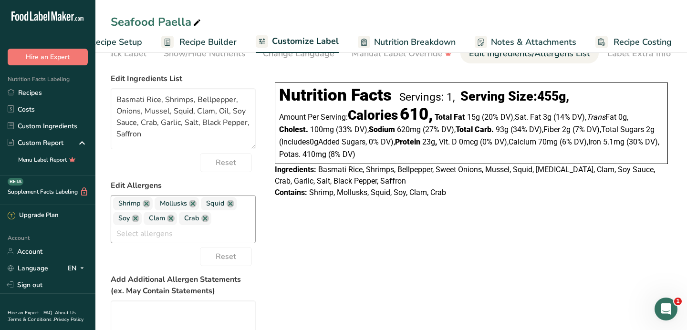
click at [160, 238] on input "text" at bounding box center [183, 234] width 144 height 15
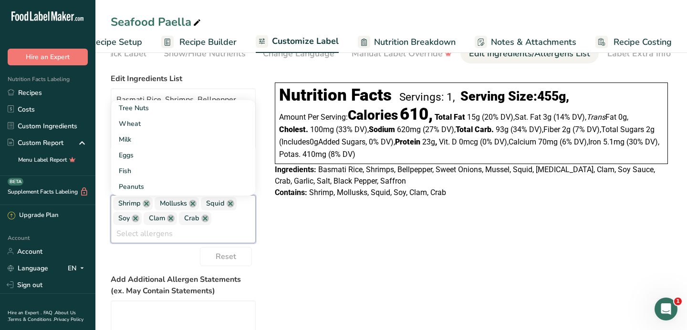
click at [163, 236] on input "text" at bounding box center [183, 234] width 144 height 15
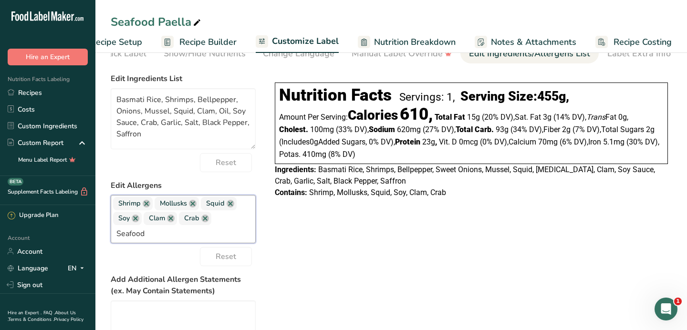
type input "Seafood"
click at [147, 210] on span "Shrimp" at bounding box center [133, 203] width 40 height 13
click at [147, 207] on link at bounding box center [147, 204] width 8 height 8
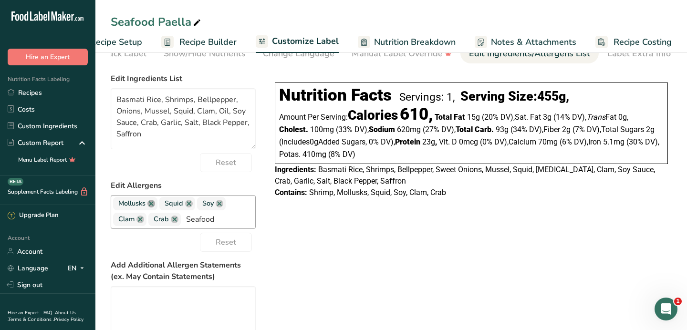
click at [151, 206] on link at bounding box center [151, 204] width 8 height 8
click at [141, 206] on link at bounding box center [143, 204] width 8 height 8
click at [171, 206] on link at bounding box center [171, 204] width 8 height 8
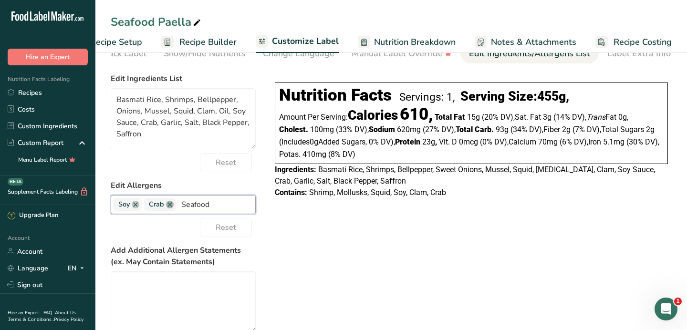
click at [171, 206] on link at bounding box center [170, 205] width 8 height 8
click at [304, 239] on div "Choose your label style Linear FDA label USA (FDA) Standard FDA label Tabular F…" at bounding box center [391, 242] width 561 height 346
click at [357, 197] on span "Shrimp, Mollusks, Squid, Soy, Clam, Crab" at bounding box center [377, 192] width 137 height 9
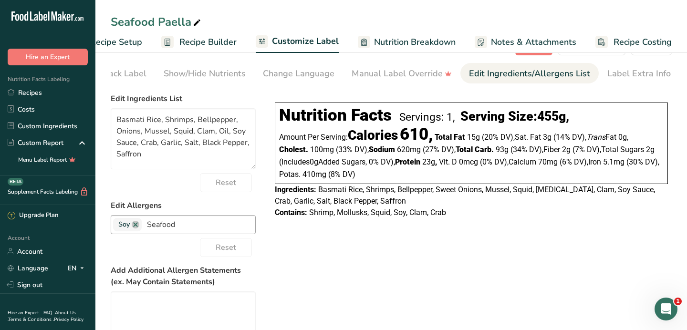
scroll to position [21, 0]
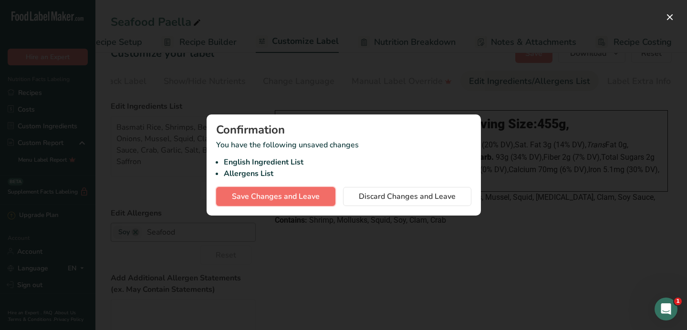
click at [307, 199] on span "Save Changes and Leave" at bounding box center [276, 196] width 88 height 11
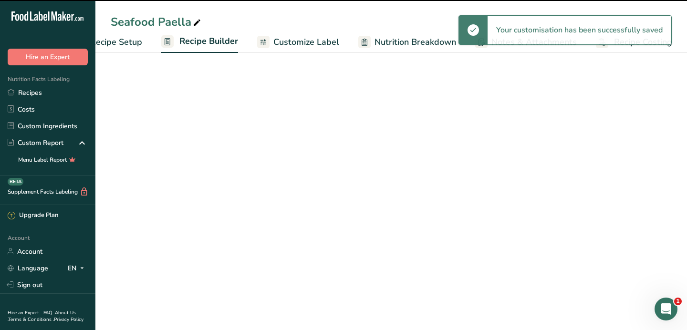
scroll to position [0, 39]
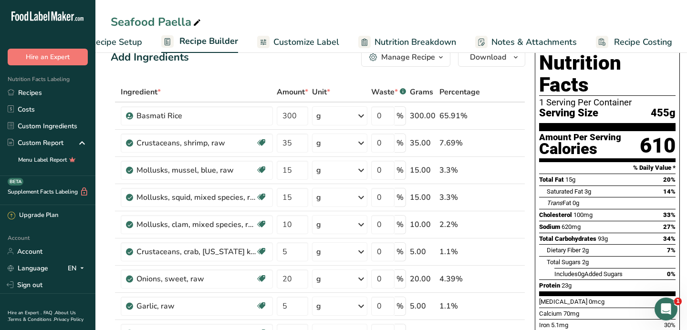
click at [317, 42] on span "Customize Label" at bounding box center [306, 42] width 66 height 13
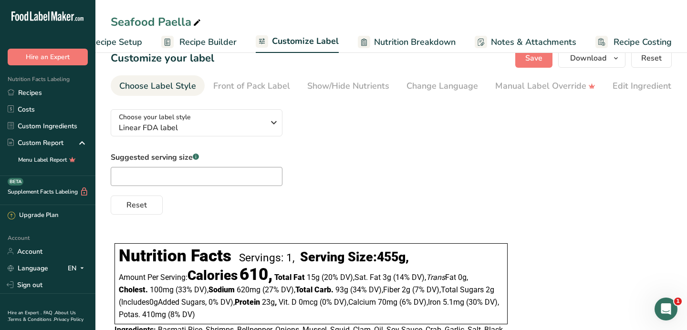
scroll to position [15, 0]
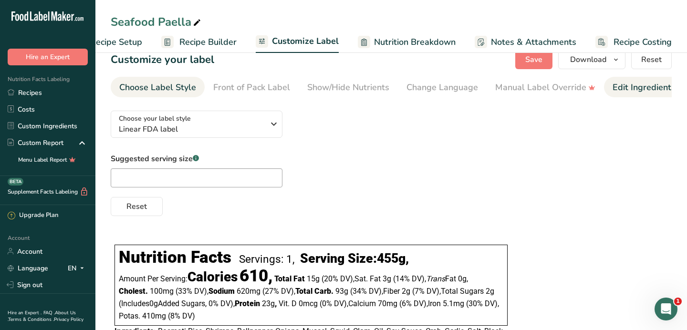
click at [626, 83] on div "Edit Ingredients/Allergens List" at bounding box center [673, 87] width 121 height 13
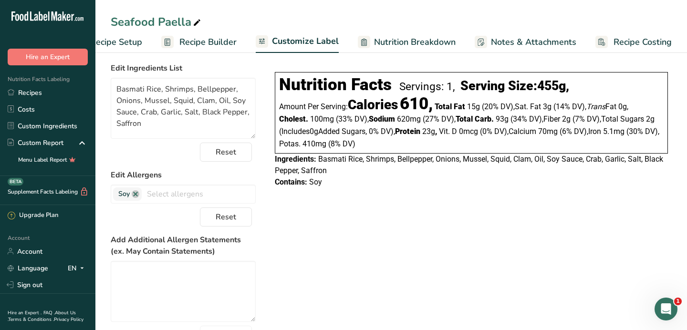
scroll to position [59, 0]
click at [166, 197] on input "text" at bounding box center [199, 194] width 114 height 15
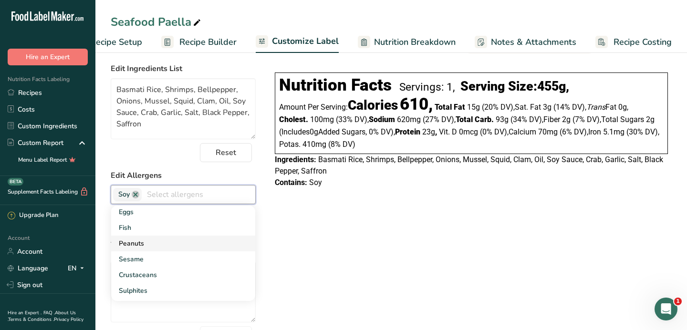
scroll to position [54, 0]
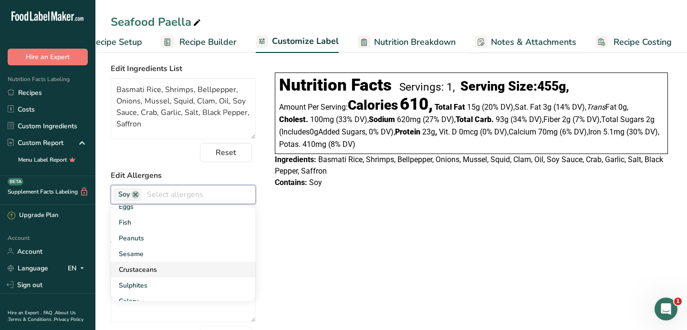
click at [146, 269] on link "Crustaceans" at bounding box center [183, 270] width 144 height 16
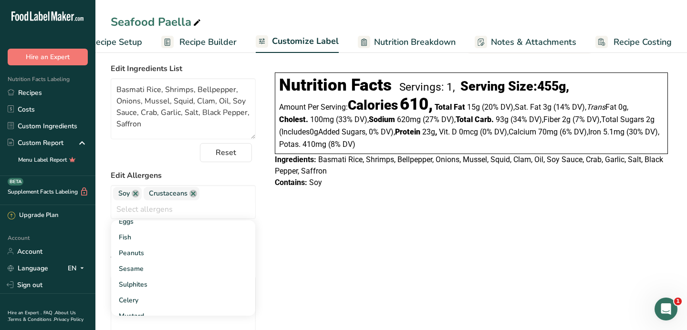
click at [379, 203] on div "Choose your label style Linear FDA label USA (FDA) Standard FDA label Tabular F…" at bounding box center [391, 239] width 561 height 361
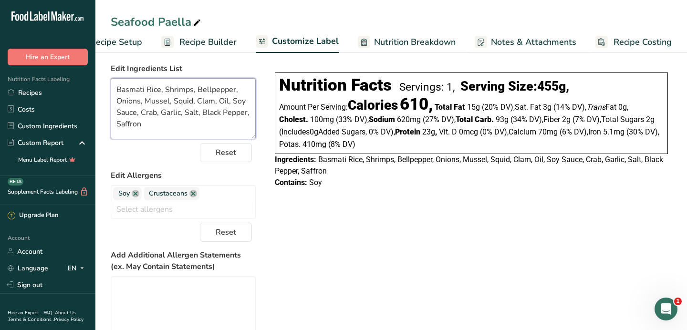
drag, startPoint x: 142, startPoint y: 104, endPoint x: 212, endPoint y: 106, distance: 70.2
click at [212, 106] on textarea "Basmati Rice, Shrimps, Bellpepper, Onions, Mussel, Squid, Clam, Oil, Soy Sauce,…" at bounding box center [183, 108] width 145 height 61
type textarea "Basmati Rice, Shrimps, Bellpepper, Onions, Mixed Seafood, Oil, Soy Sauce, Crab,…"
click at [353, 216] on div "Choose your label style Linear FDA label USA (FDA) Standard FDA label Tabular F…" at bounding box center [391, 239] width 561 height 361
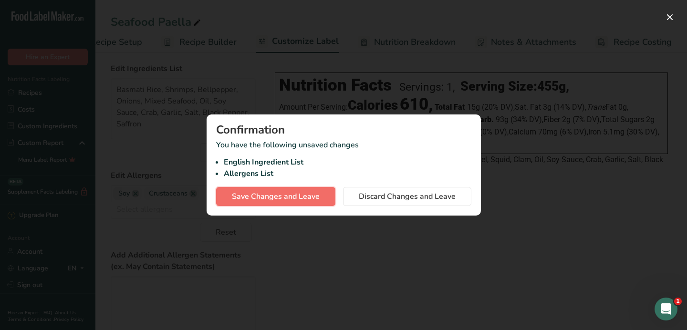
click at [308, 197] on span "Save Changes and Leave" at bounding box center [276, 196] width 88 height 11
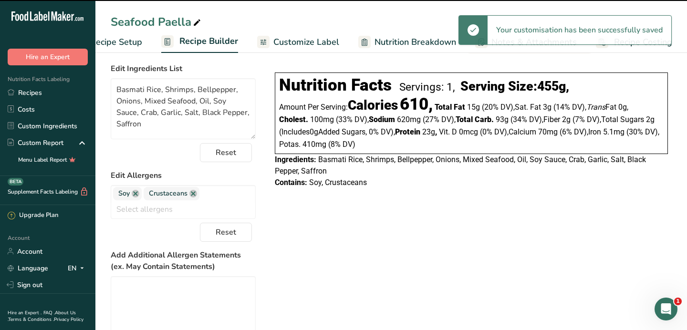
scroll to position [0, 39]
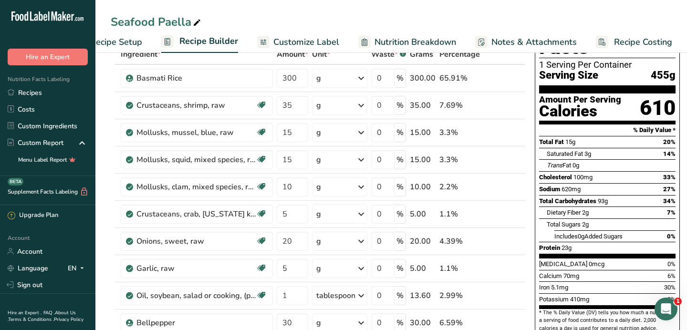
click at [306, 43] on span "Customize Label" at bounding box center [306, 42] width 66 height 13
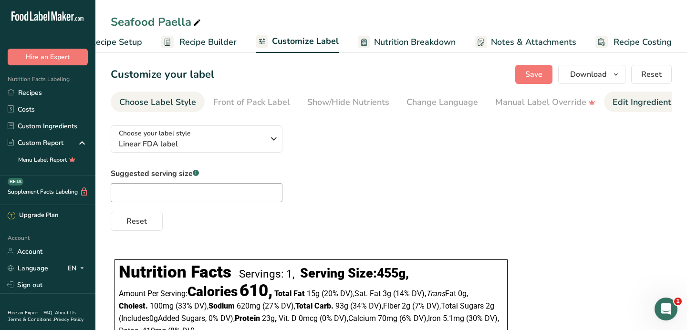
click at [613, 107] on div "Edit Ingredients/Allergens List" at bounding box center [673, 102] width 121 height 13
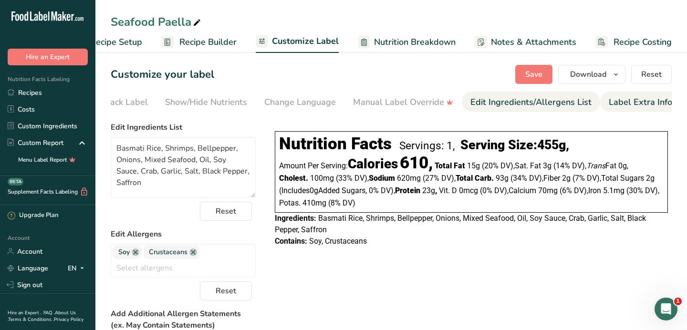
scroll to position [0, 144]
click at [136, 175] on textarea "Basmati Rice, Shrimps, Bellpepper, Onions, Mixed Seafood, Oil, Soy Sauce, Crab,…" at bounding box center [183, 167] width 145 height 61
click at [393, 241] on div "Contains: Soy, Crustaceans" at bounding box center [471, 241] width 393 height 11
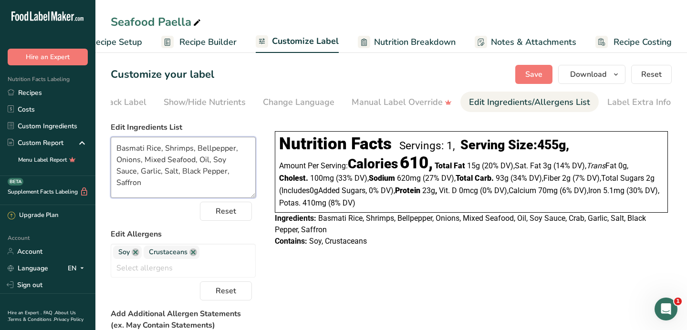
click at [211, 149] on textarea "Basmati Rice, Shrimps, Bellpepper, Onions, Mixed Seafood, Oil, Soy Sauce, Garli…" at bounding box center [183, 167] width 145 height 61
click at [364, 269] on div "Choose your label style Linear FDA label USA (FDA) Standard FDA label Tabular F…" at bounding box center [391, 298] width 561 height 361
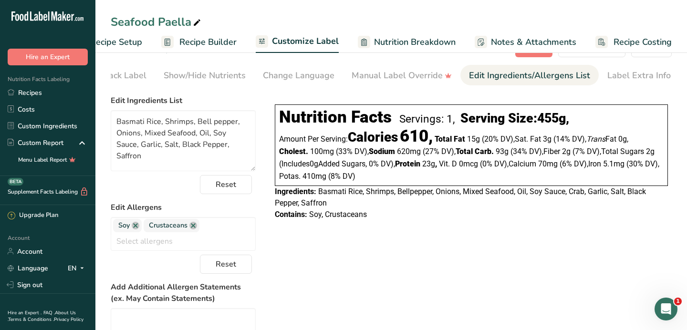
scroll to position [23, 0]
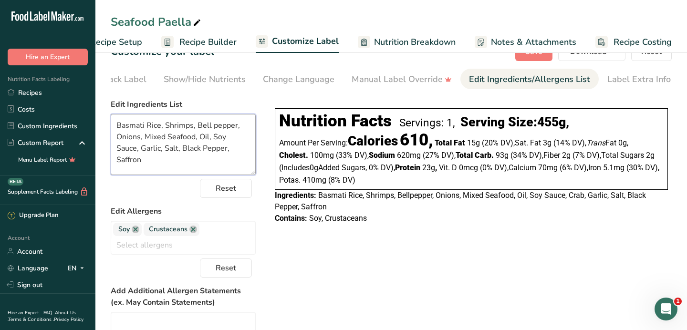
click at [198, 125] on textarea "Basmati Rice, Shrimps, Bell pepper, Onions, Mixed Seafood, Oil, Soy Sauce, Garl…" at bounding box center [183, 144] width 145 height 61
type textarea "Basmati Rice, Shrimps, Calamari, Mixed Seafood, Bell pepper, Onions, Oil, Soy S…"
click at [409, 231] on div "Nutrition Facts Servings: 1, Serving Size: 455g , Amount Per Serving: Calories …" at bounding box center [471, 164] width 401 height 139
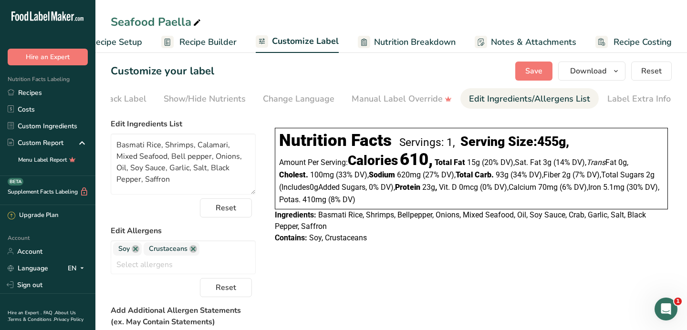
scroll to position [0, 0]
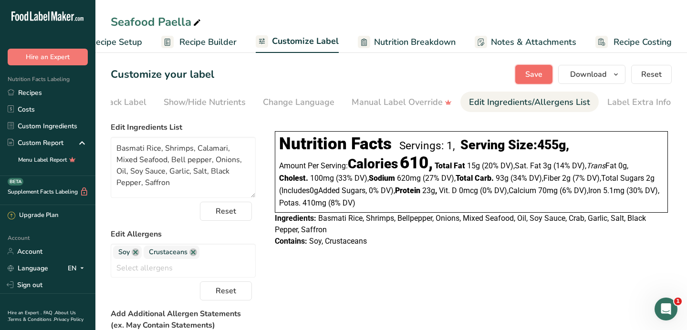
click at [533, 82] on button "Save" at bounding box center [533, 74] width 37 height 19
click at [613, 72] on icon "button" at bounding box center [616, 75] width 8 height 12
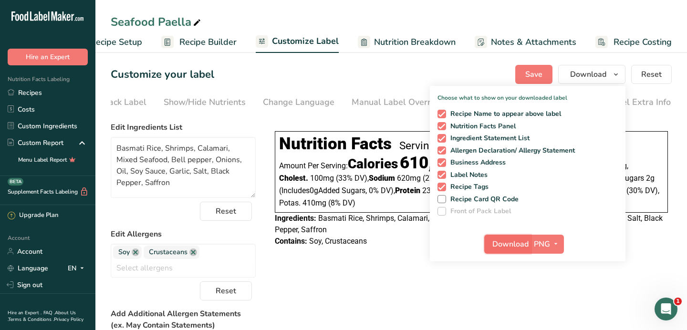
click at [515, 242] on span "Download" at bounding box center [510, 244] width 36 height 11
